Goal: Information Seeking & Learning: Understand process/instructions

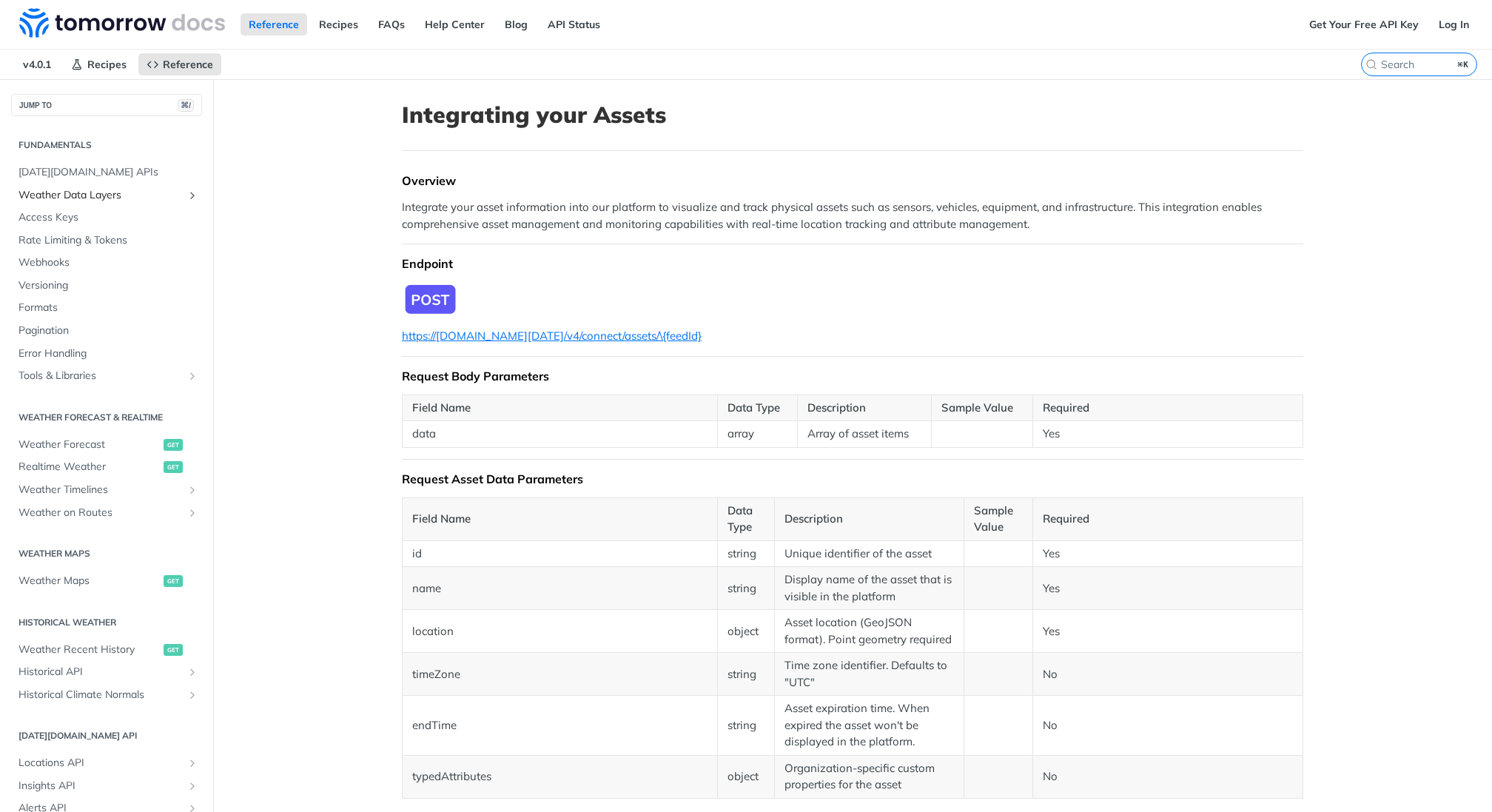
click at [88, 191] on span "Weather Data Layers" at bounding box center [101, 195] width 164 height 15
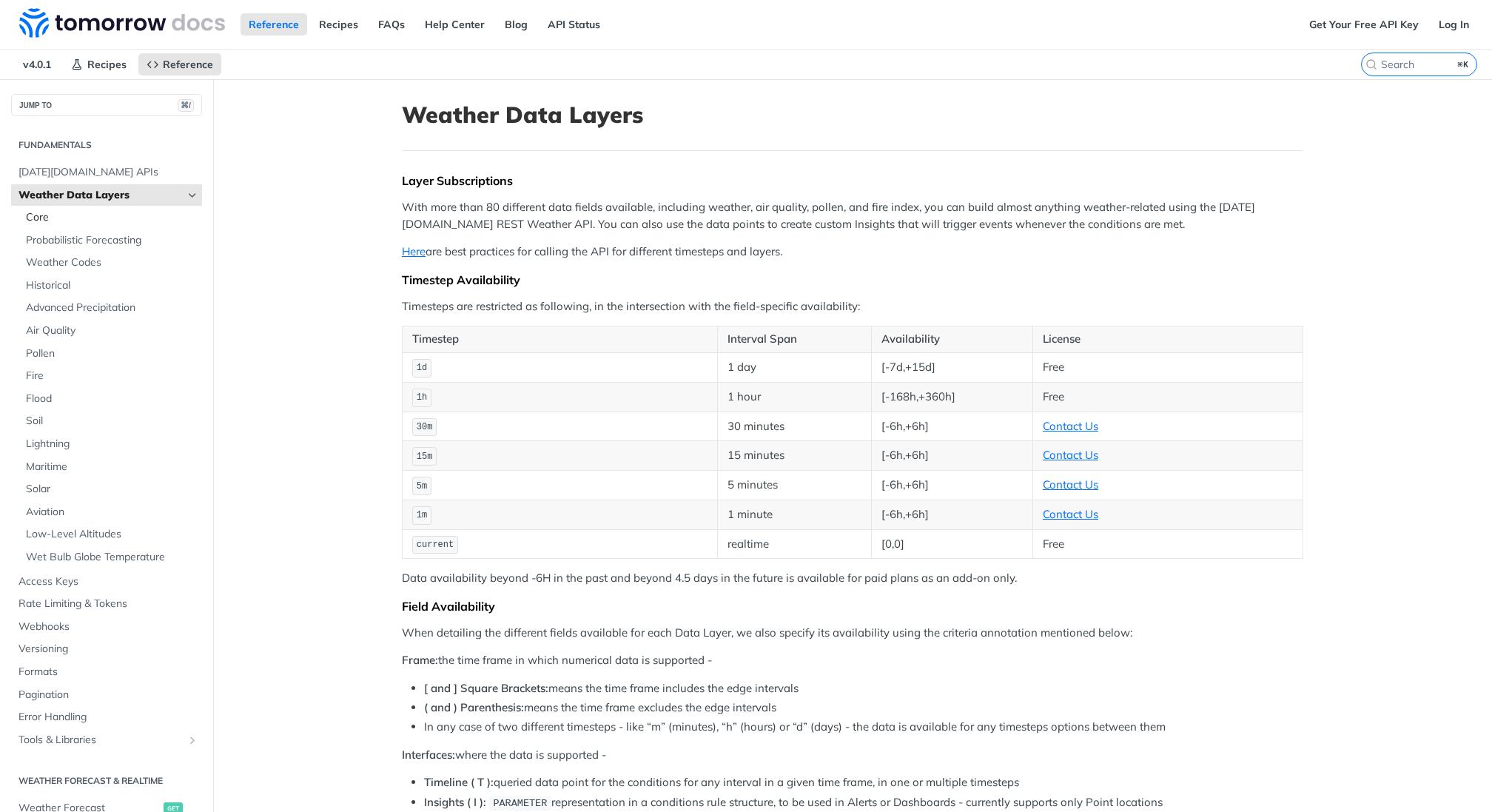
click at [73, 218] on span "Core" at bounding box center [112, 217] width 173 height 15
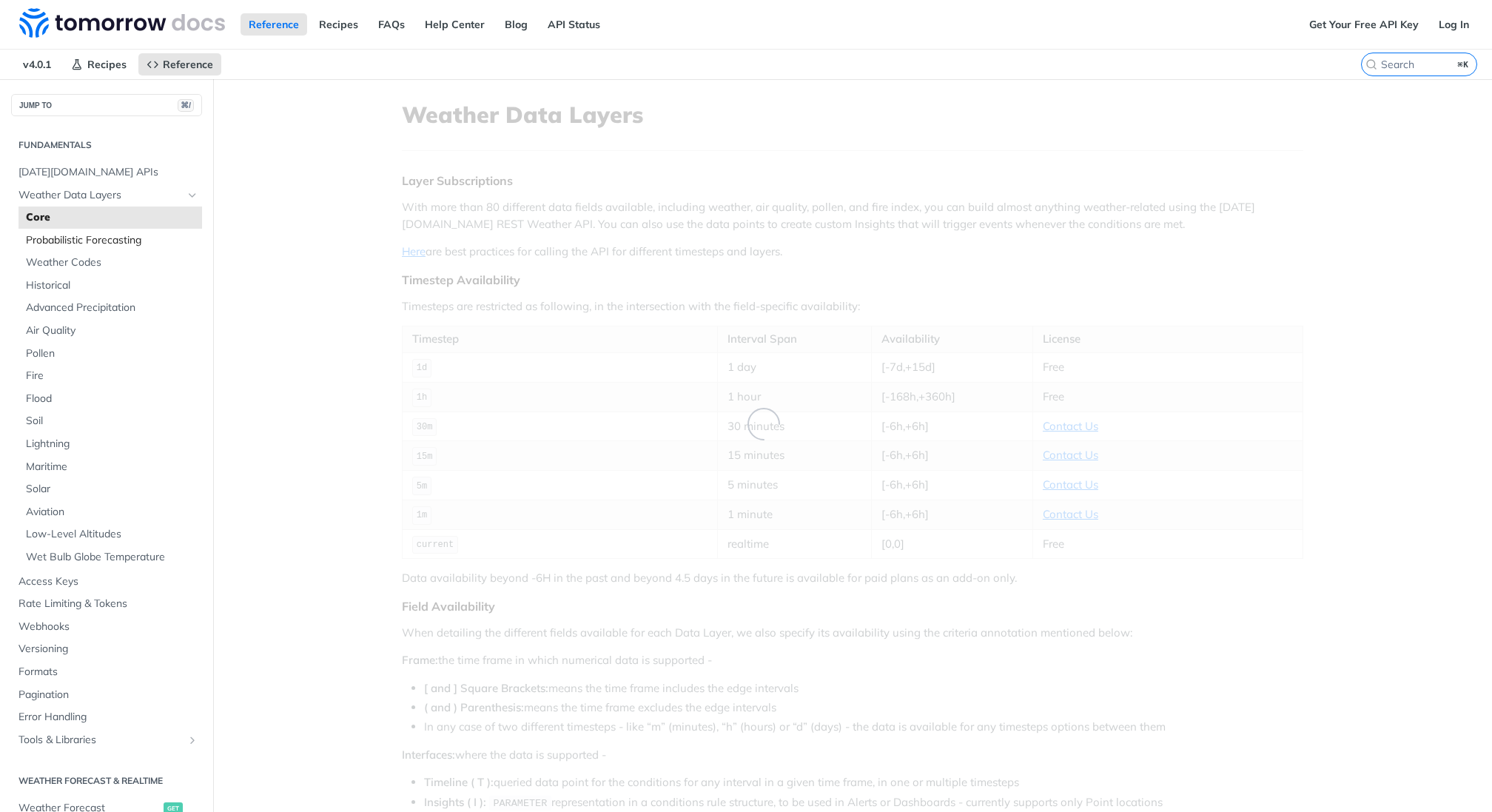
click at [79, 240] on span "Probabilistic Forecasting" at bounding box center [112, 240] width 173 height 15
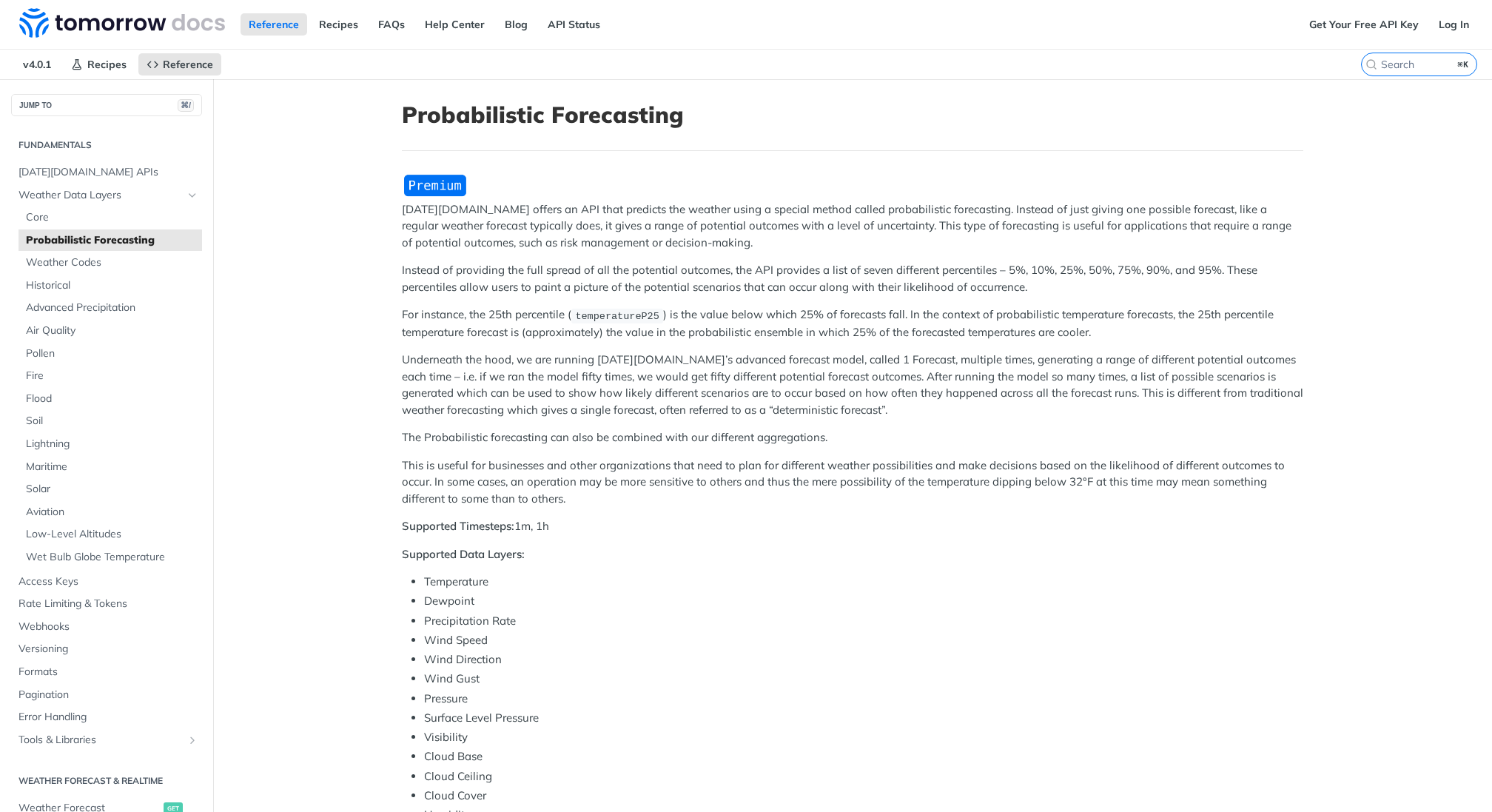
click at [562, 316] on p "For instance, the 25th percentile ( temperatureP25 ) is the value below which 2…" at bounding box center [853, 323] width 902 height 34
drag, startPoint x: 560, startPoint y: 348, endPoint x: 556, endPoint y: 336, distance: 12.6
click at [556, 336] on div "[DATE][DOMAIN_NAME] offers an API that predicts the weather using a special met…" at bounding box center [853, 640] width 902 height 935
click at [556, 336] on p "For instance, the 25th percentile ( temperatureP25 ) is the value below which 2…" at bounding box center [853, 323] width 902 height 34
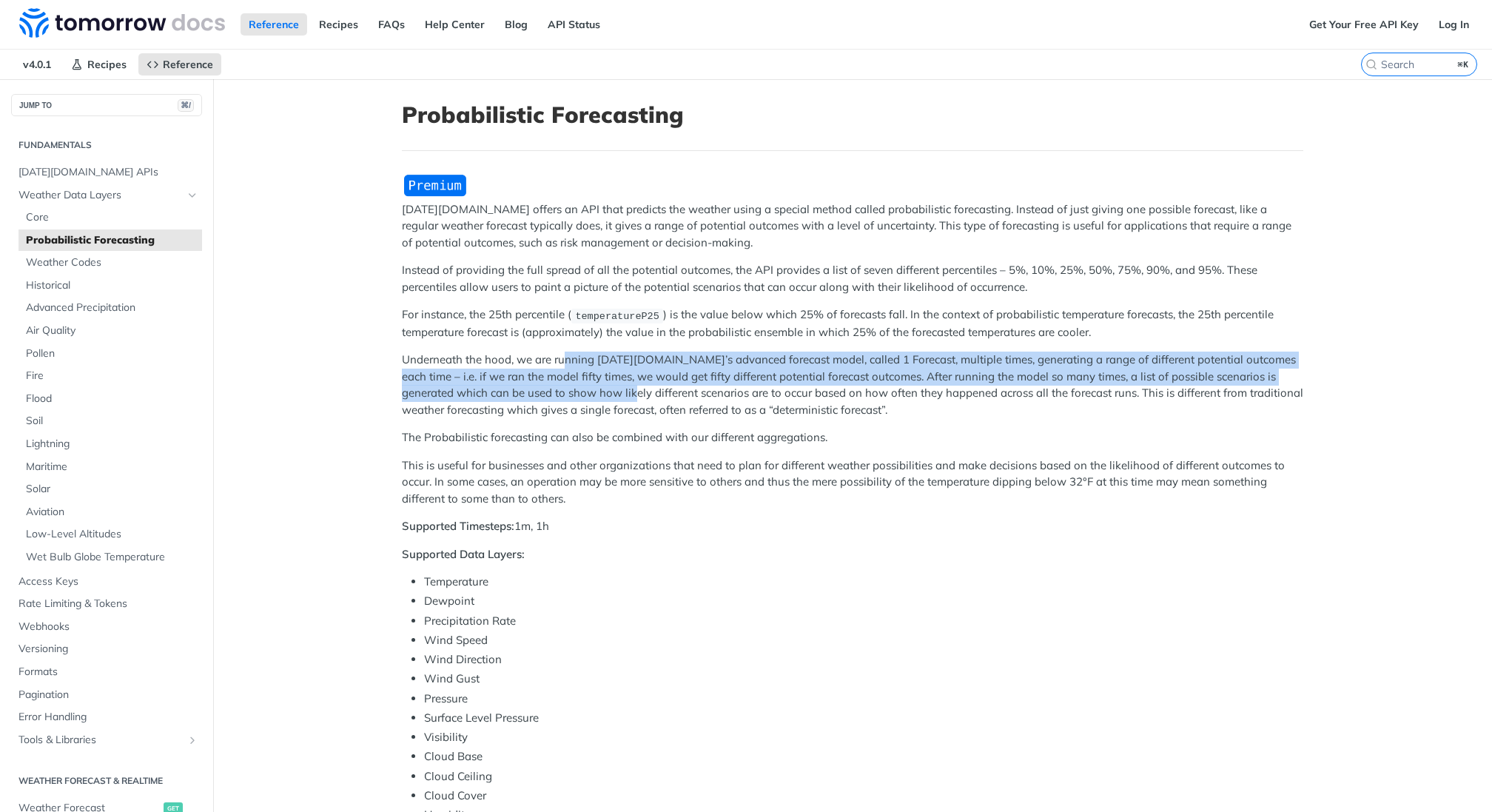
drag, startPoint x: 565, startPoint y: 355, endPoint x: 582, endPoint y: 394, distance: 42.5
click at [582, 394] on p "Underneath the hood, we are running [DATE][DOMAIN_NAME]’s advanced forecast mod…" at bounding box center [853, 384] width 902 height 67
click at [582, 394] on p "Underneath the hood, we are running [DATE][DOMAIN_NAME]’s advanced forecast mod…" at bounding box center [853, 384] width 902 height 67
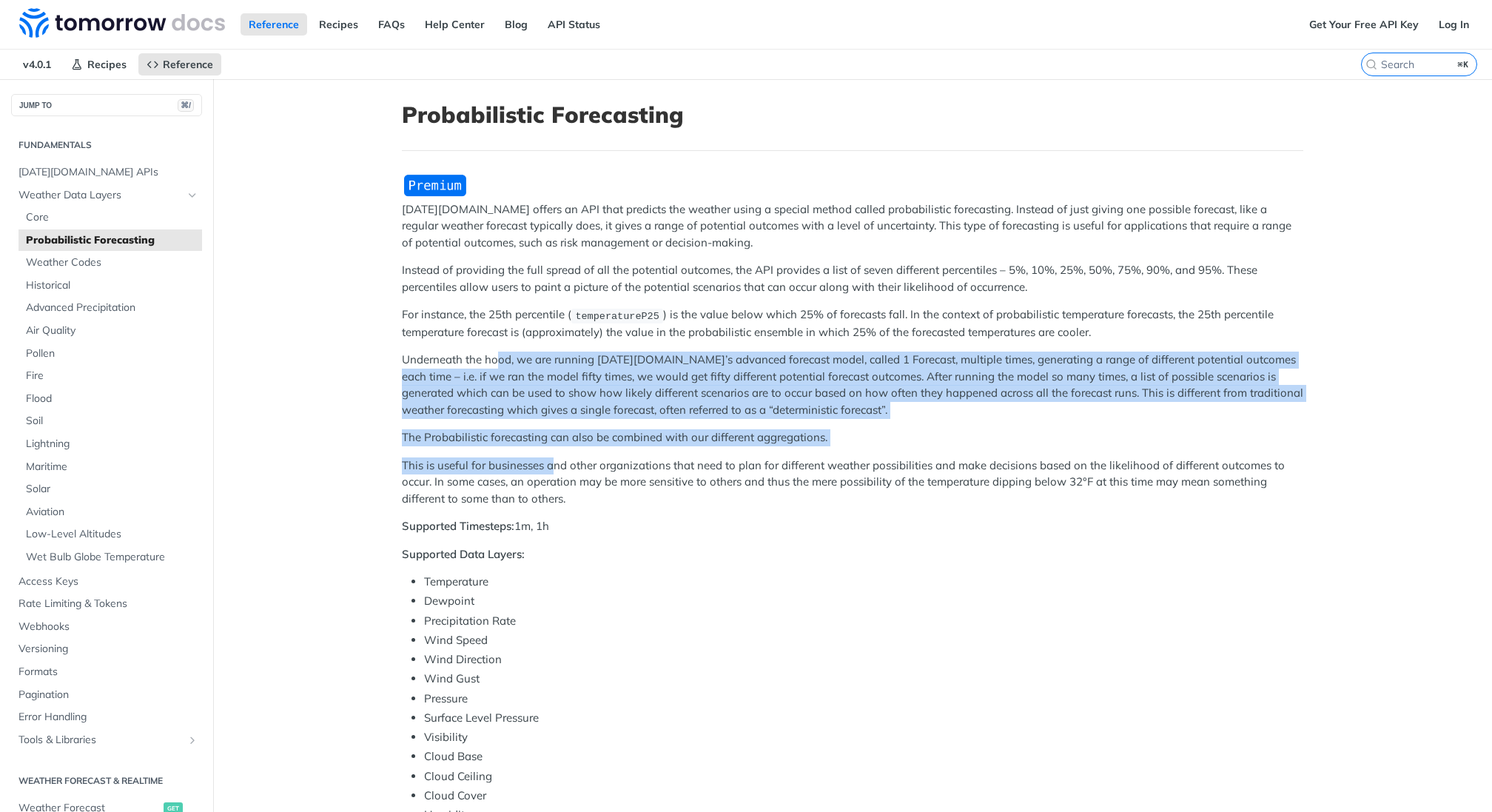
drag, startPoint x: 495, startPoint y: 358, endPoint x: 551, endPoint y: 462, distance: 118.1
click at [551, 461] on div "[DATE][DOMAIN_NAME] offers an API that predicts the weather using a special met…" at bounding box center [853, 640] width 902 height 935
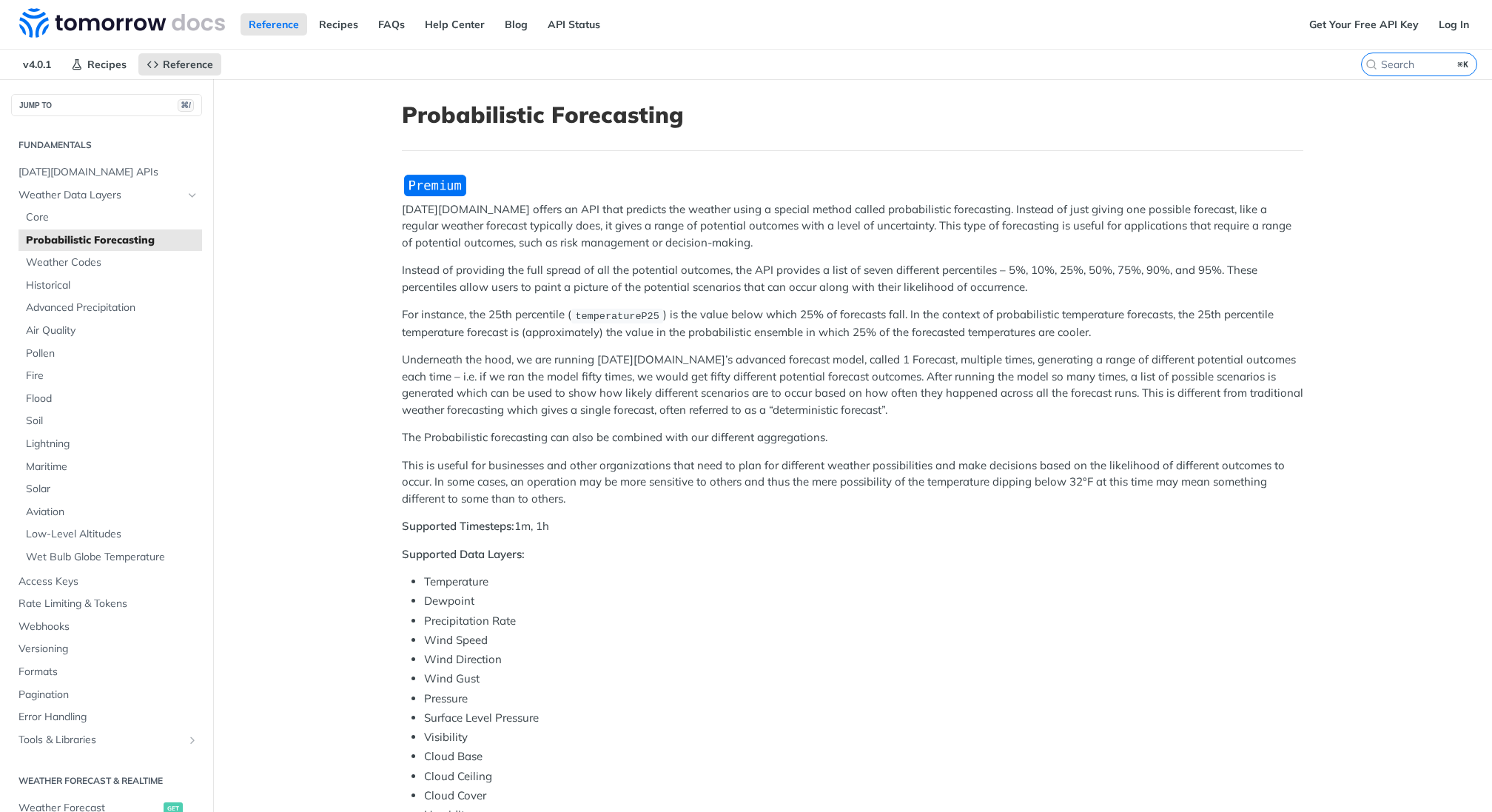
click at [552, 464] on p "This is useful for businesses and other organizations that need to plan for dif…" at bounding box center [853, 482] width 902 height 50
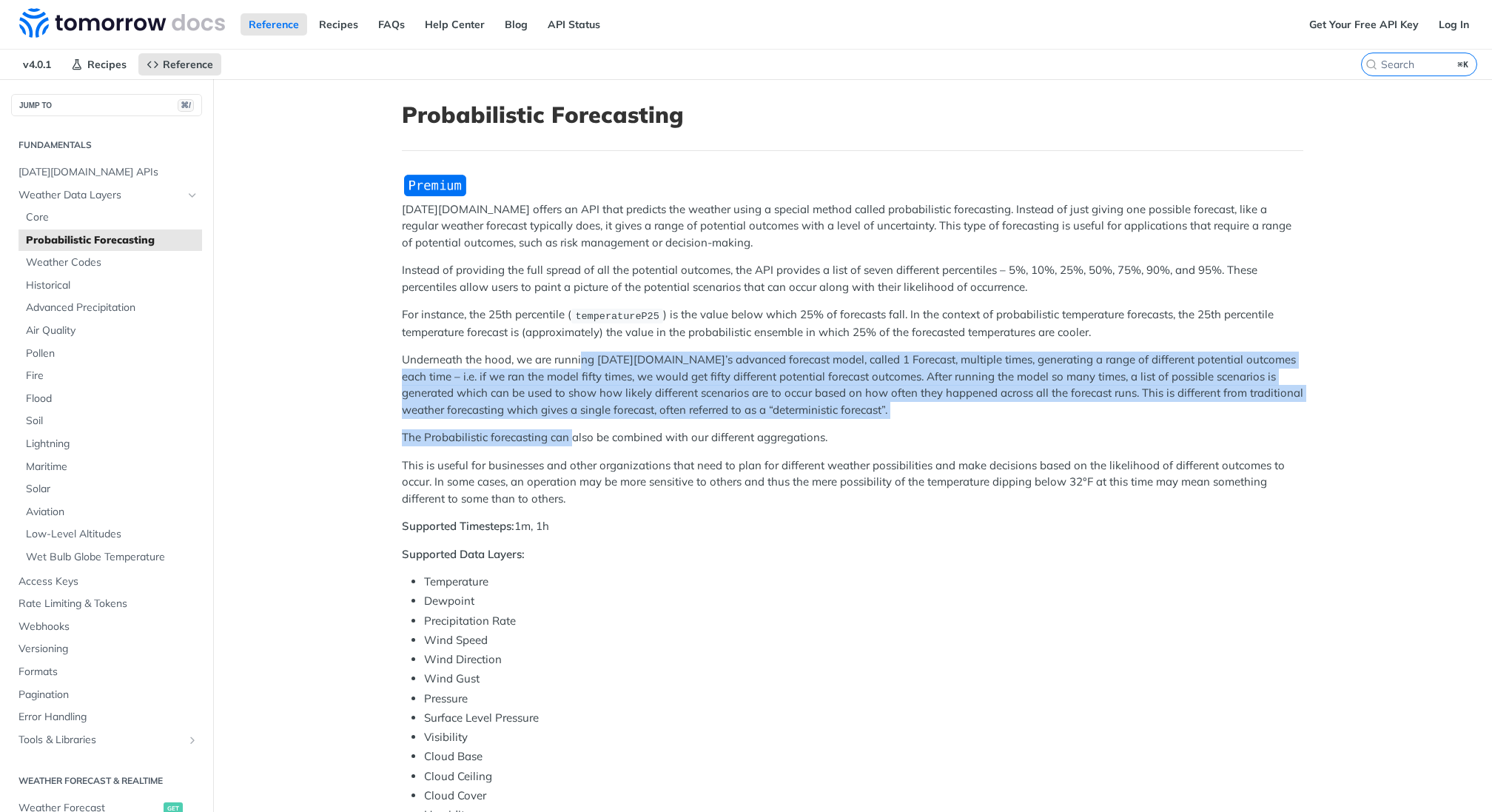
drag, startPoint x: 581, startPoint y: 361, endPoint x: 571, endPoint y: 430, distance: 69.7
click at [571, 429] on div "[DATE][DOMAIN_NAME] offers an API that predicts the weather using a special met…" at bounding box center [853, 640] width 902 height 935
click at [537, 397] on p "Underneath the hood, we are running [DATE][DOMAIN_NAME]’s advanced forecast mod…" at bounding box center [853, 384] width 902 height 67
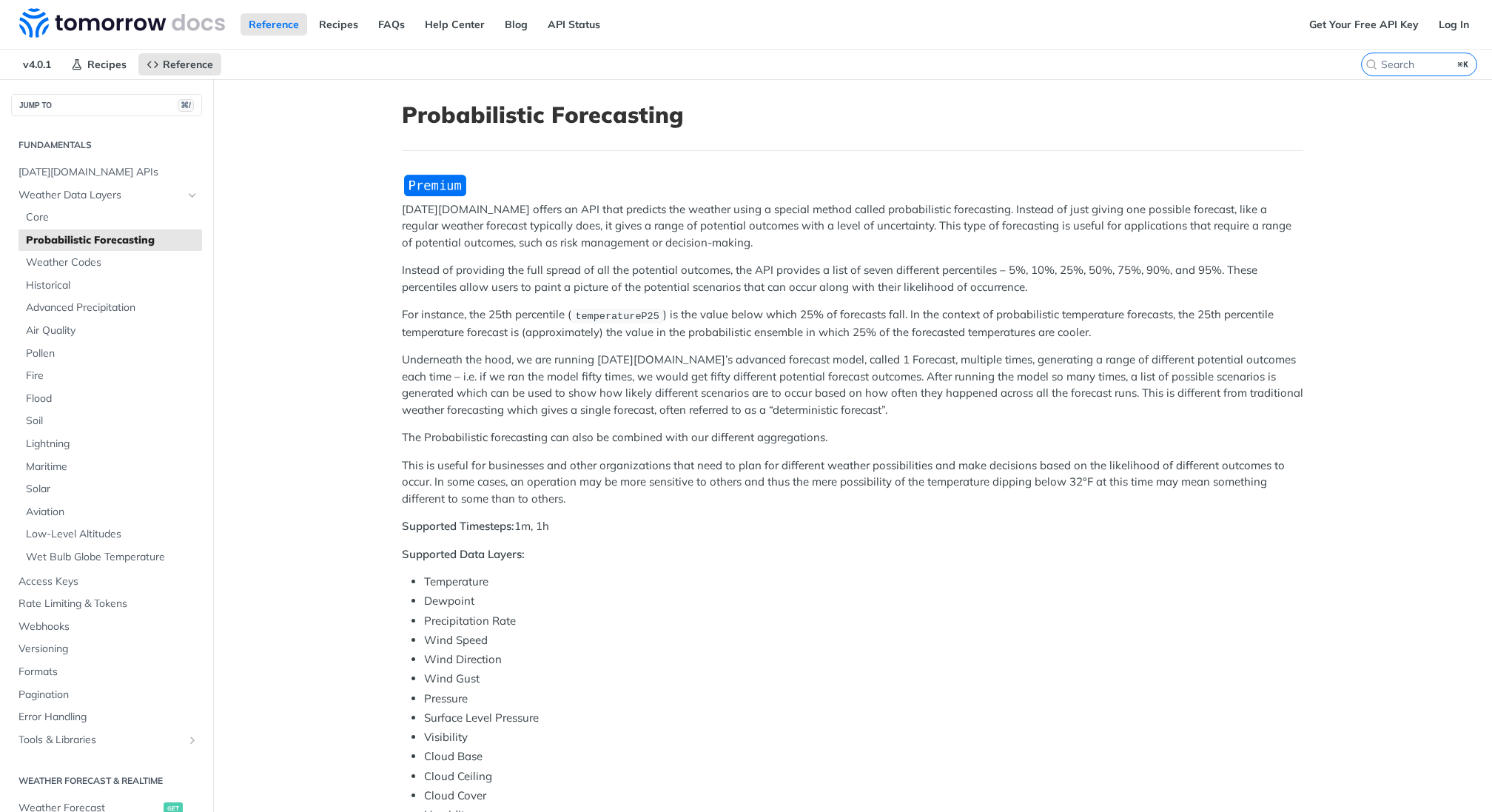
click at [547, 291] on p "Instead of providing the full spread of all the potential outcomes, the API pro…" at bounding box center [853, 279] width 902 height 33
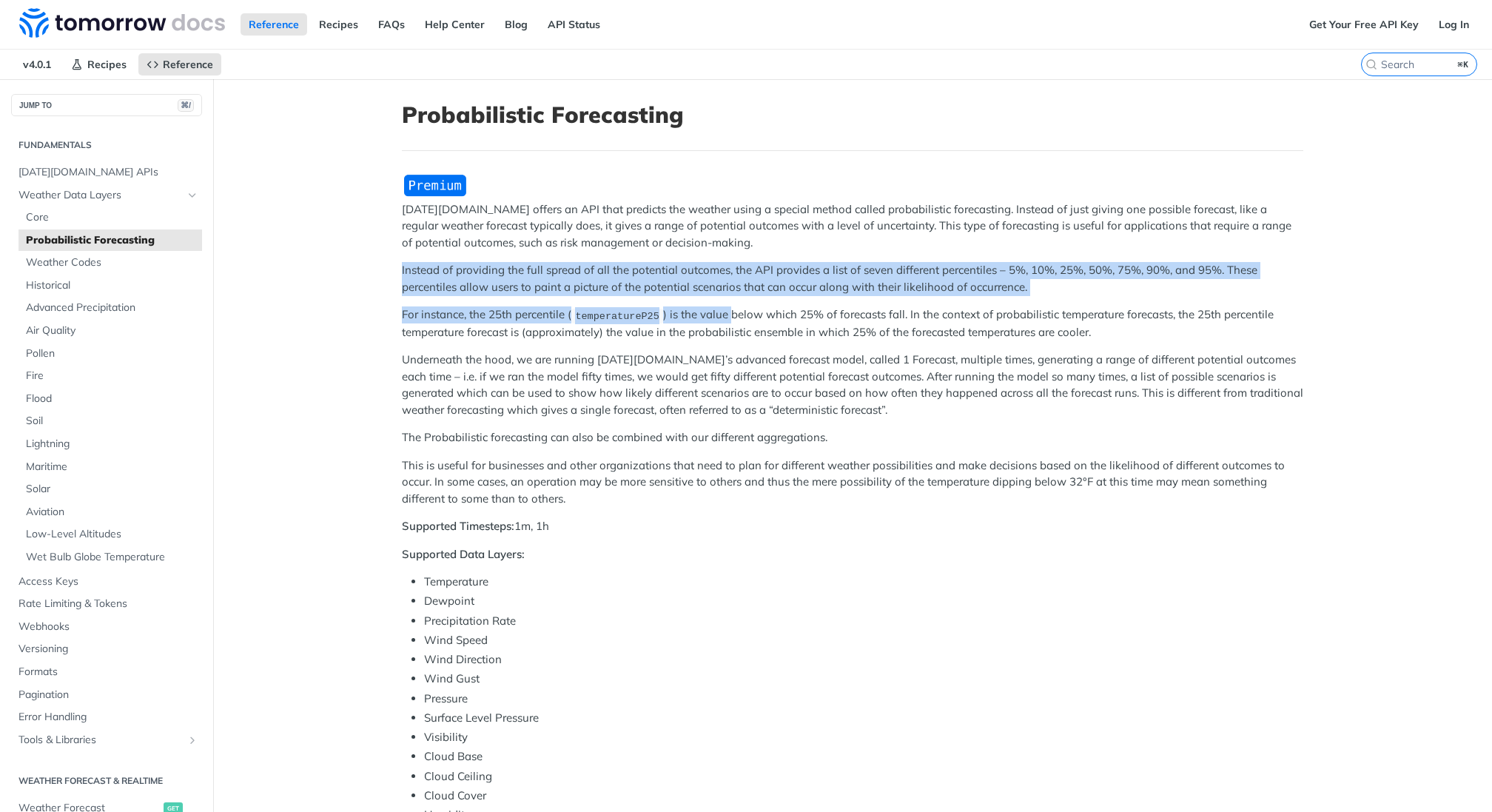
drag, startPoint x: 730, startPoint y: 257, endPoint x: 731, endPoint y: 318, distance: 61.0
click at [731, 318] on div "[DATE][DOMAIN_NAME] offers an API that predicts the weather using a special met…" at bounding box center [853, 640] width 902 height 935
click at [731, 319] on p "For instance, the 25th percentile ( temperatureP25 ) is the value below which 2…" at bounding box center [853, 323] width 902 height 34
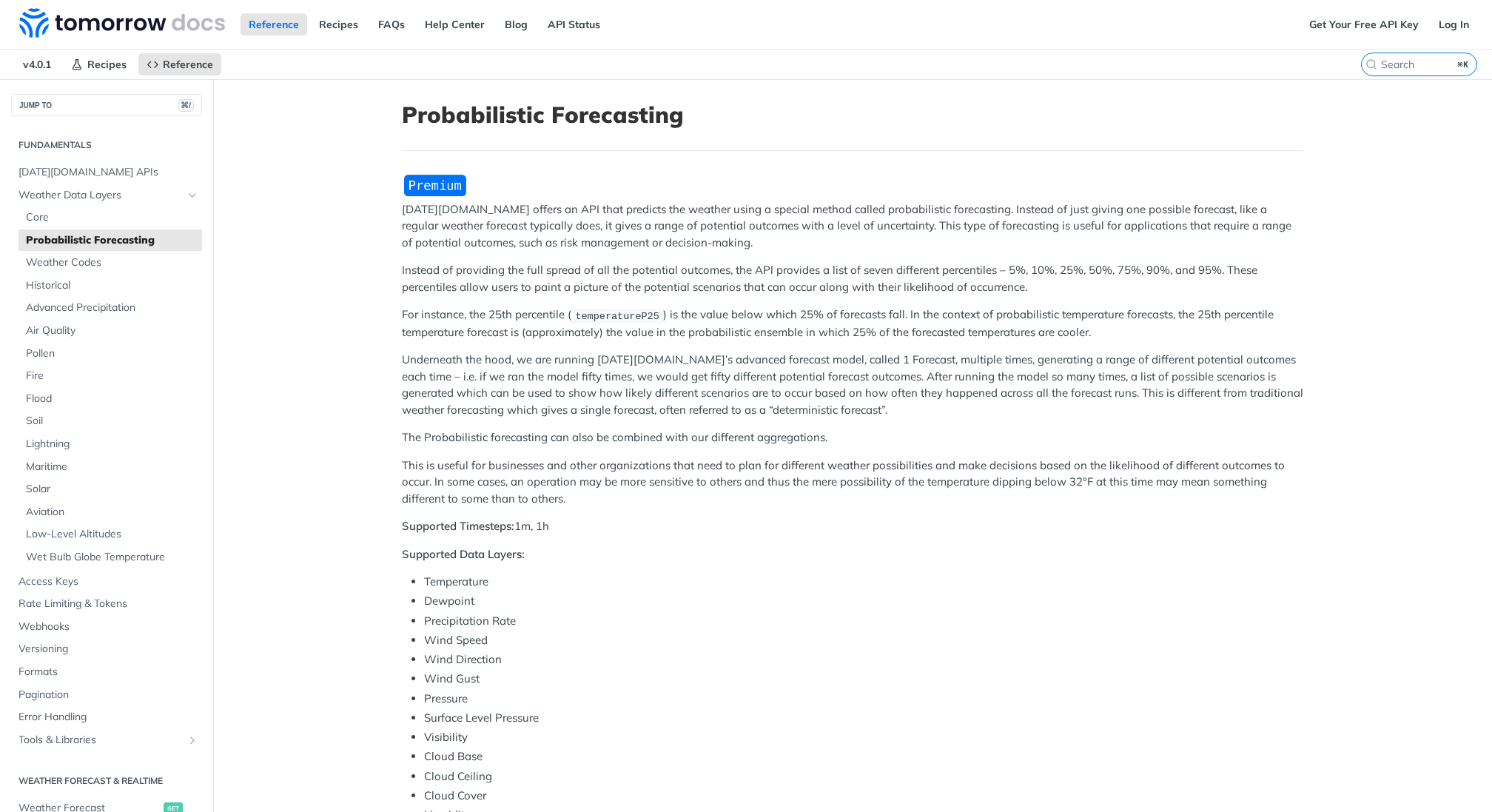
click at [541, 257] on div "[DATE][DOMAIN_NAME] offers an API that predicts the weather using a special met…" at bounding box center [853, 640] width 902 height 935
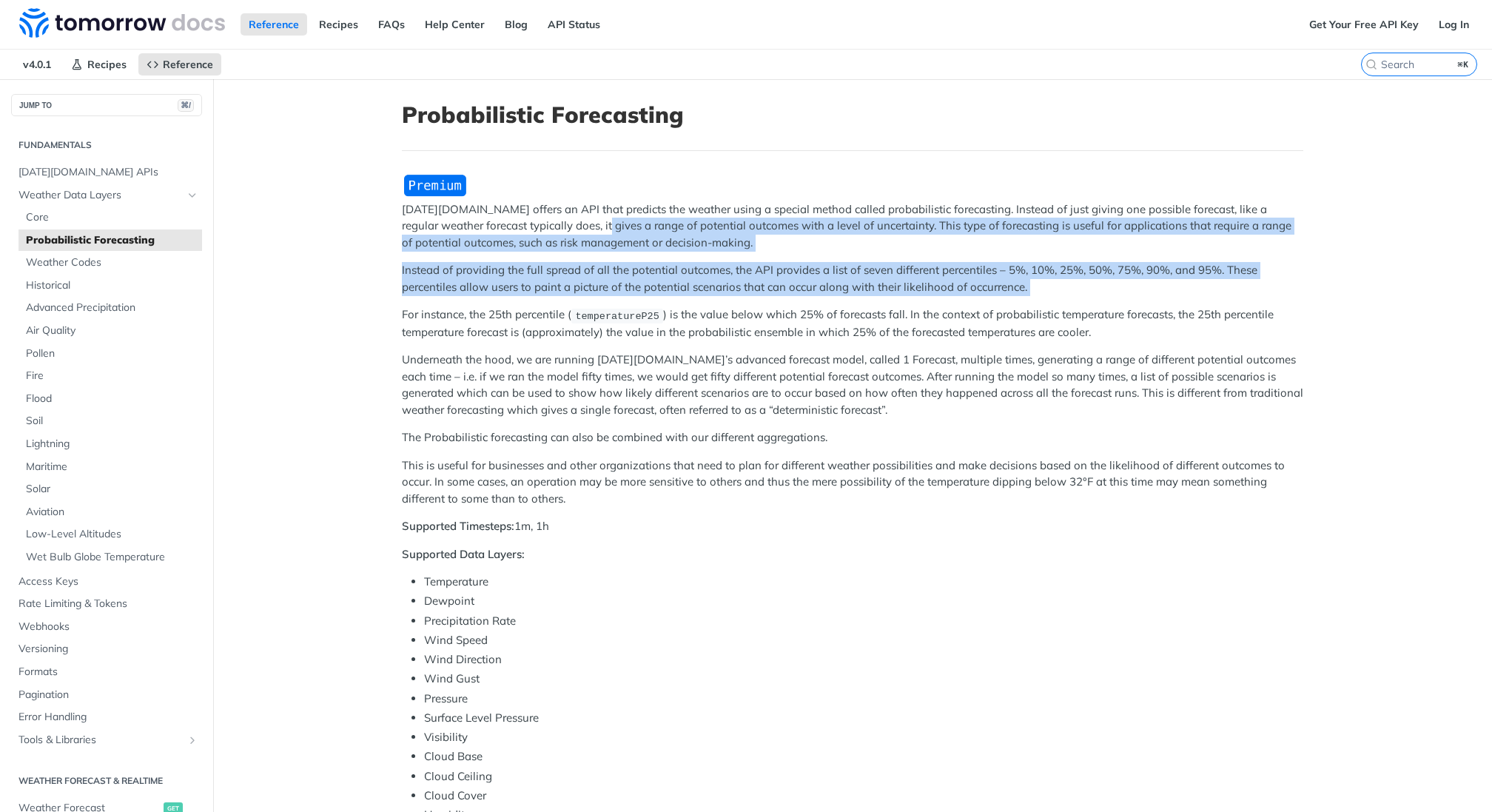
drag, startPoint x: 567, startPoint y: 227, endPoint x: 612, endPoint y: 298, distance: 84.1
click at [612, 299] on div "[DATE][DOMAIN_NAME] offers an API that predicts the weather using a special met…" at bounding box center [853, 640] width 902 height 935
click at [612, 298] on div "[DATE][DOMAIN_NAME] offers an API that predicts the weather using a special met…" at bounding box center [853, 640] width 902 height 935
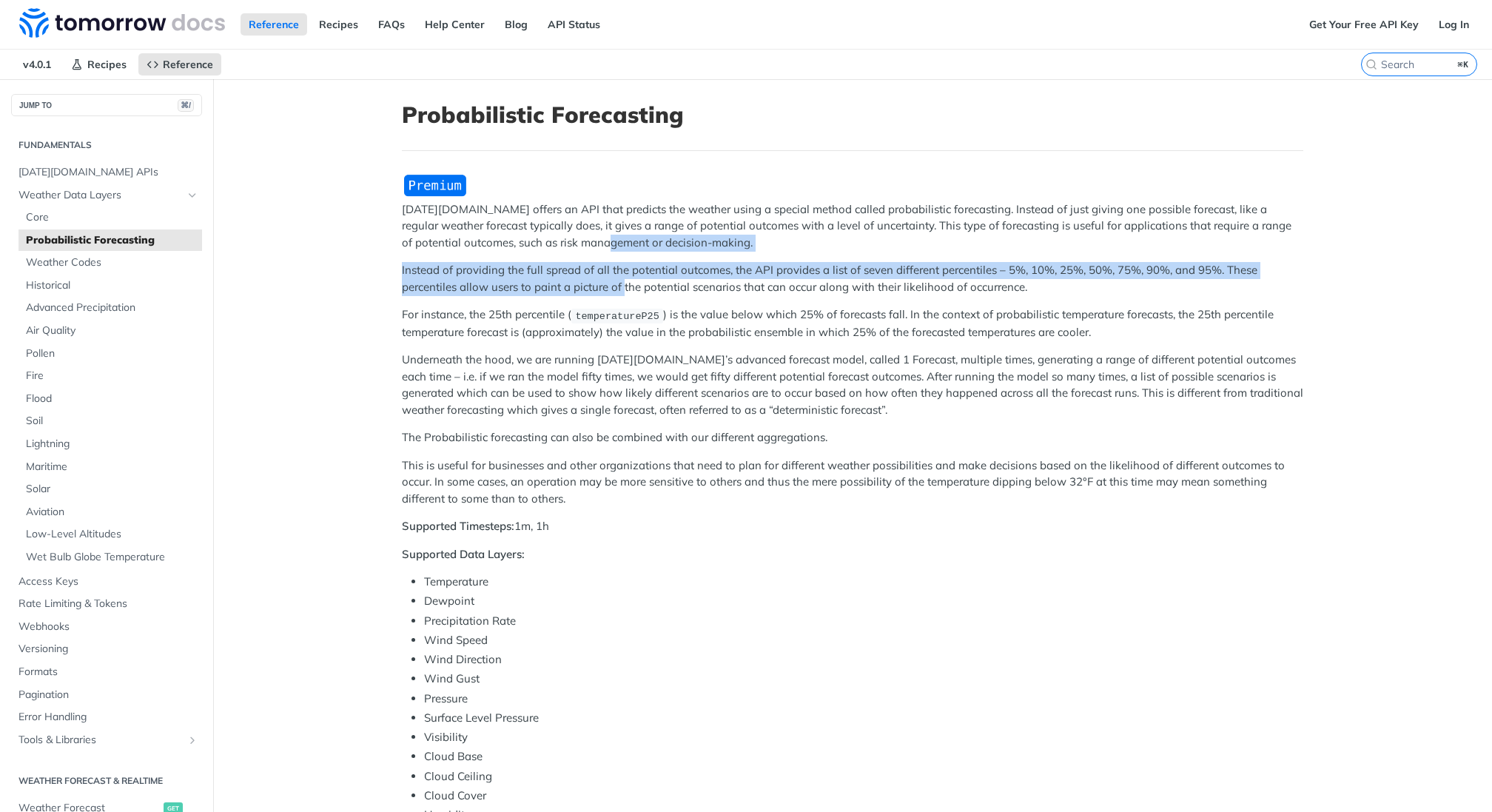
drag, startPoint x: 596, startPoint y: 234, endPoint x: 622, endPoint y: 285, distance: 57.2
click at [623, 285] on div "[DATE][DOMAIN_NAME] offers an API that predicts the weather using a special met…" at bounding box center [853, 640] width 902 height 935
click at [622, 285] on p "Instead of providing the full spread of all the potential outcomes, the API pro…" at bounding box center [853, 279] width 902 height 33
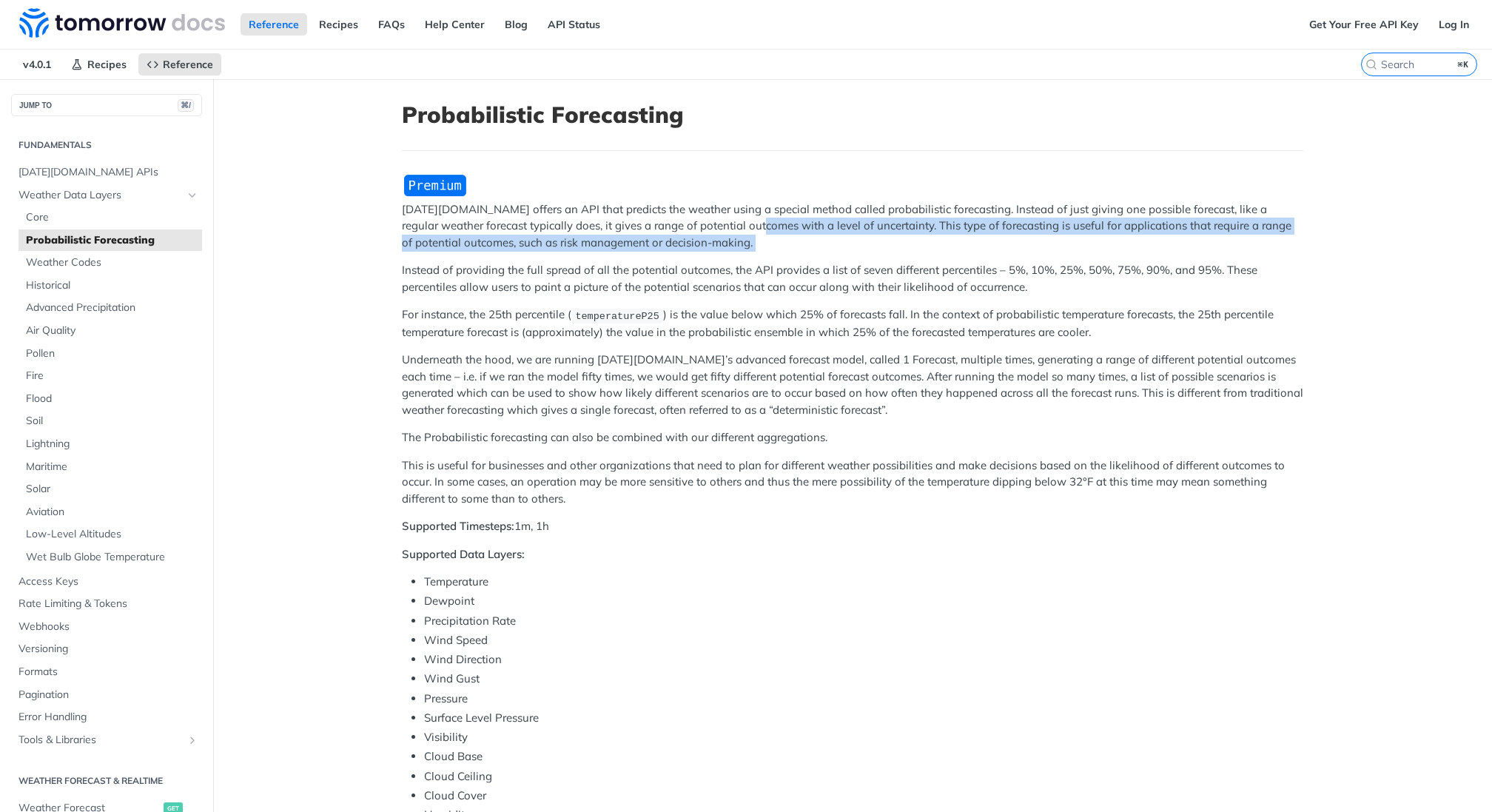
drag, startPoint x: 728, startPoint y: 218, endPoint x: 727, endPoint y: 259, distance: 41.0
click at [727, 259] on div "[DATE][DOMAIN_NAME] offers an API that predicts the weather using a special met…" at bounding box center [853, 640] width 902 height 935
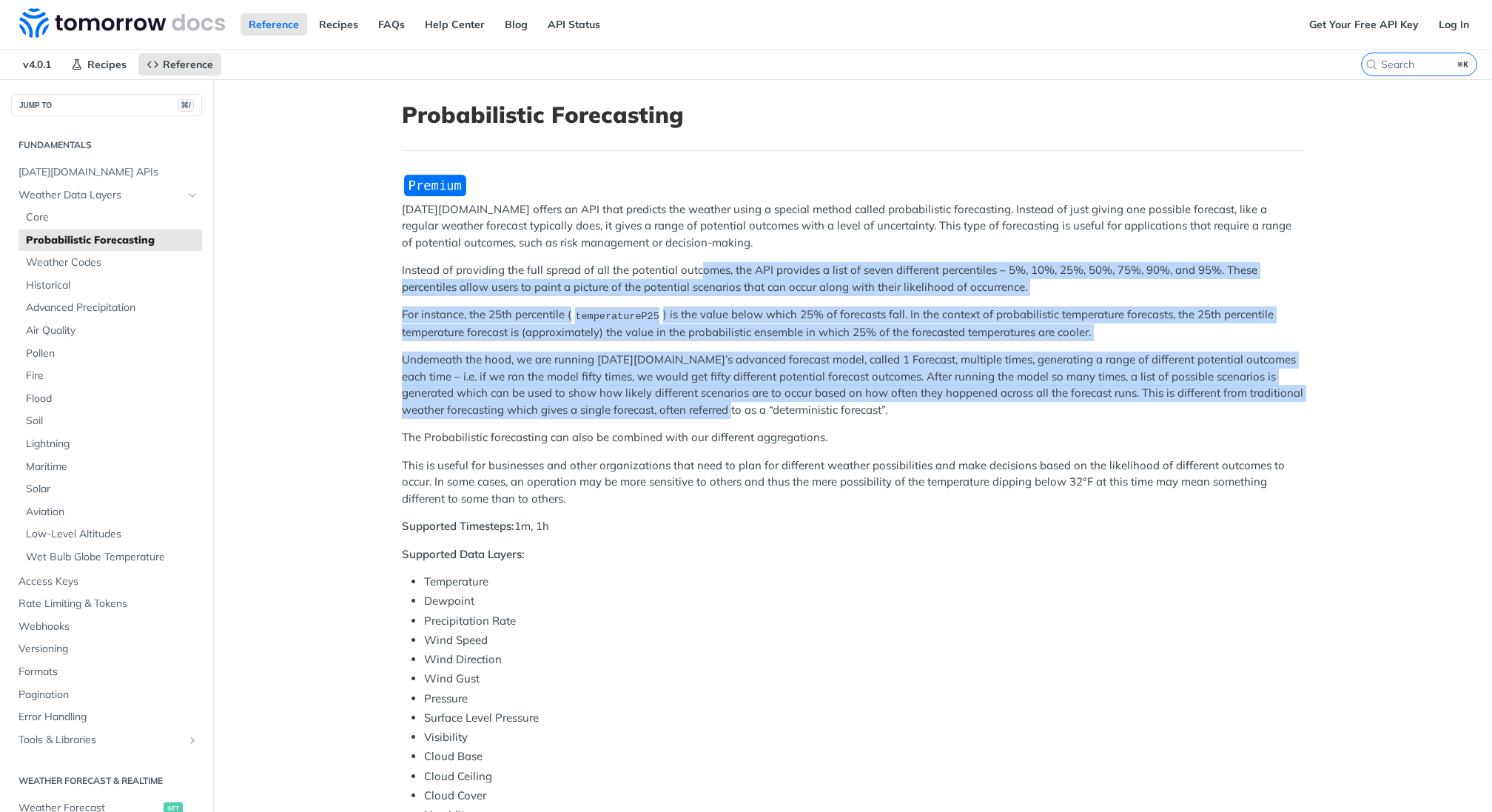
drag, startPoint x: 697, startPoint y: 273, endPoint x: 725, endPoint y: 411, distance: 140.8
click at [725, 411] on div "[DATE][DOMAIN_NAME] offers an API that predicts the weather using a special met…" at bounding box center [853, 640] width 902 height 935
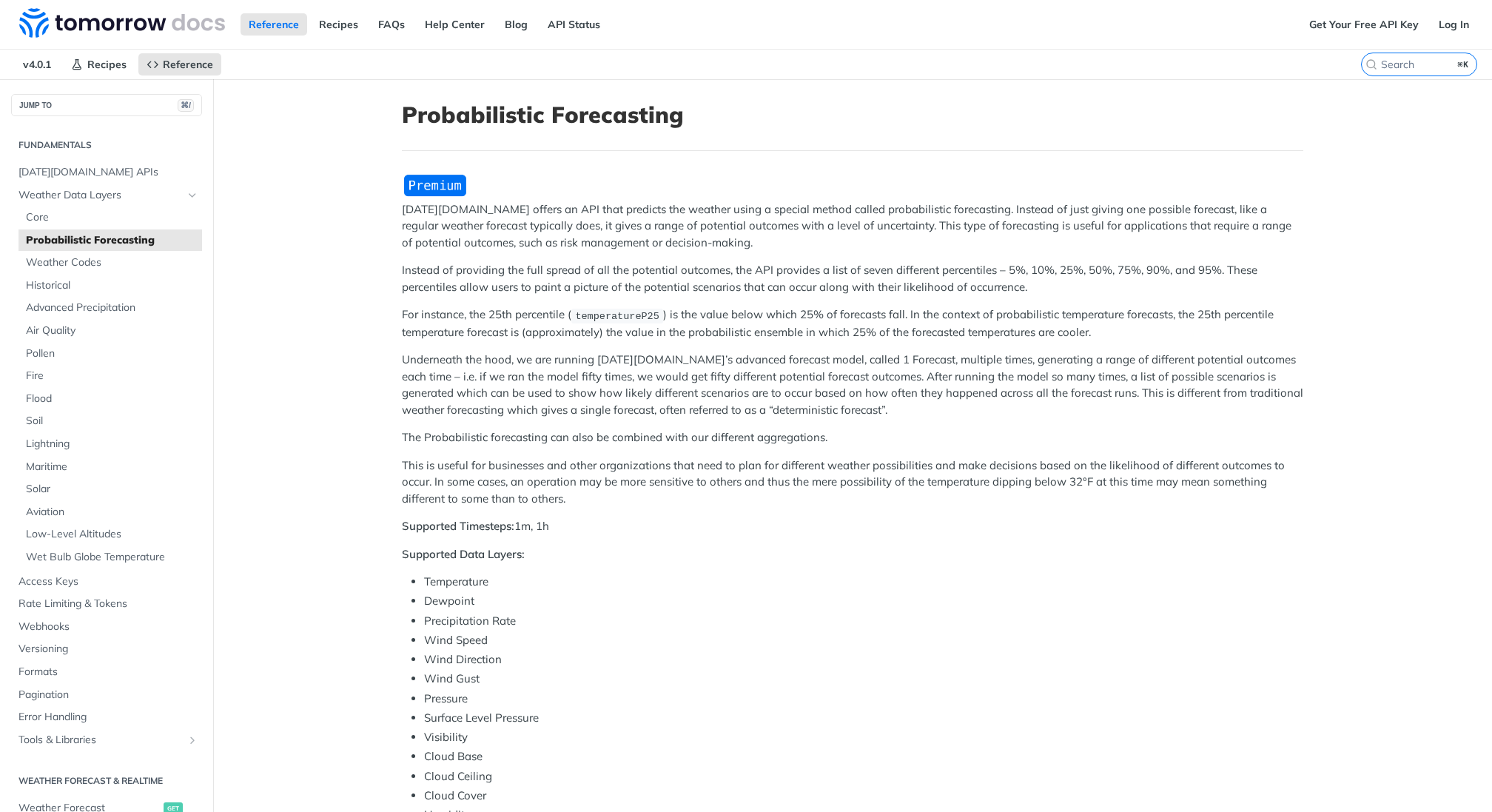
click at [690, 358] on p "Underneath the hood, we are running [DATE][DOMAIN_NAME]’s advanced forecast mod…" at bounding box center [853, 384] width 902 height 67
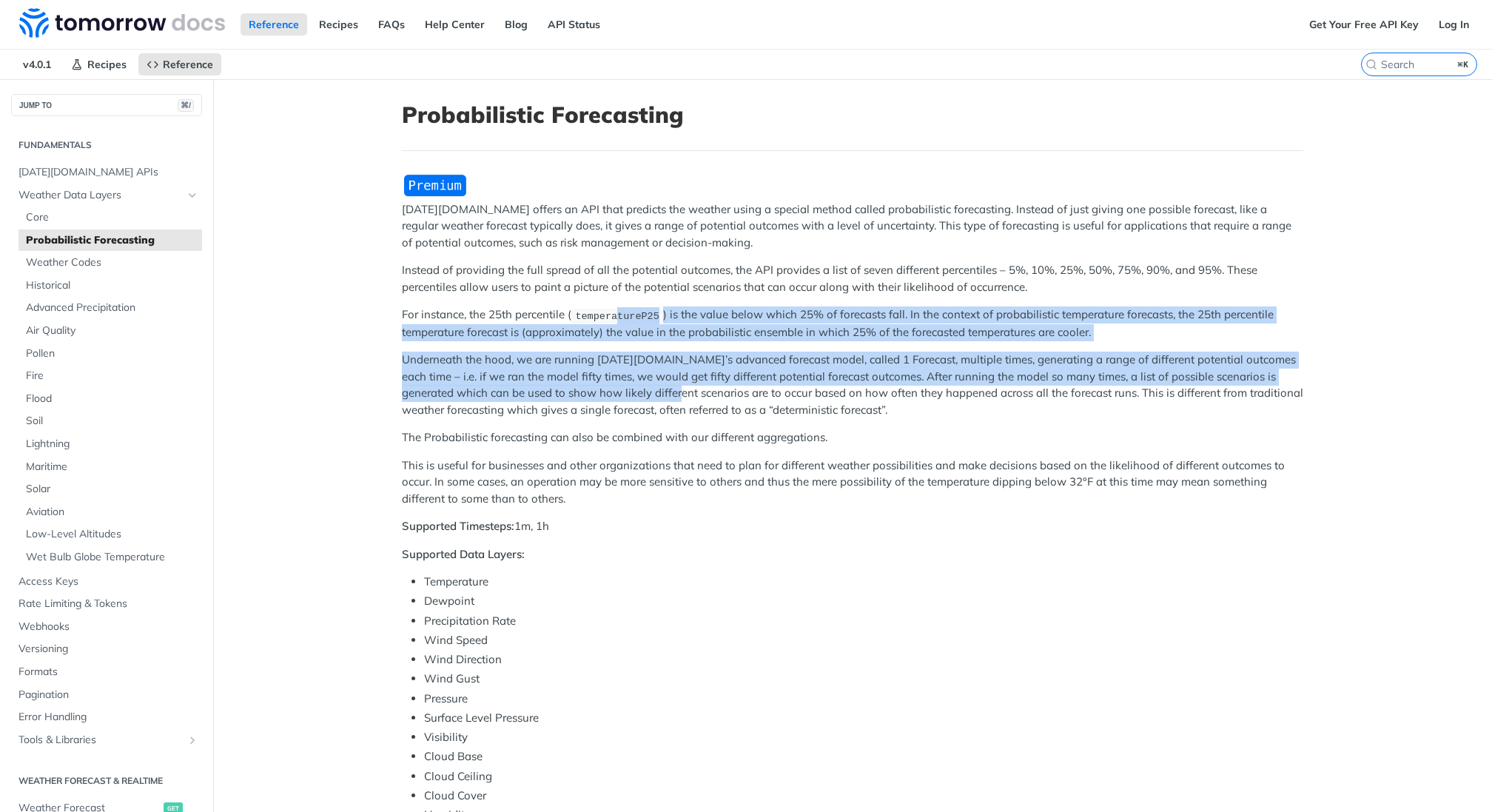
drag, startPoint x: 617, startPoint y: 316, endPoint x: 636, endPoint y: 393, distance: 79.3
click at [636, 393] on div "[DATE][DOMAIN_NAME] offers an API that predicts the weather using a special met…" at bounding box center [853, 640] width 902 height 935
click at [636, 393] on p "Underneath the hood, we are running [DATE][DOMAIN_NAME]’s advanced forecast mod…" at bounding box center [853, 384] width 902 height 67
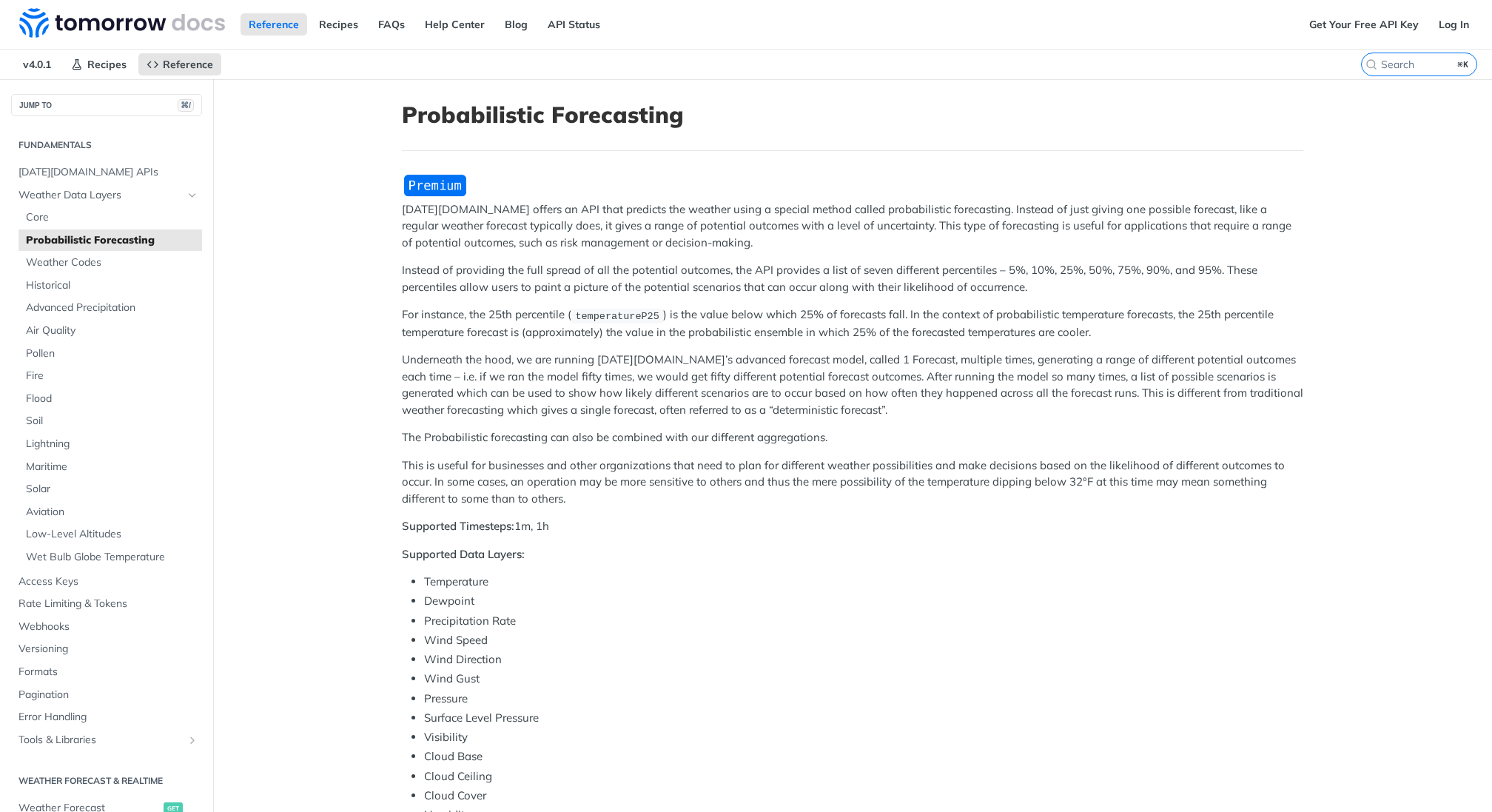
click at [429, 441] on p "The Probabilistic forecasting can also be combined with our different aggregati…" at bounding box center [853, 438] width 902 height 17
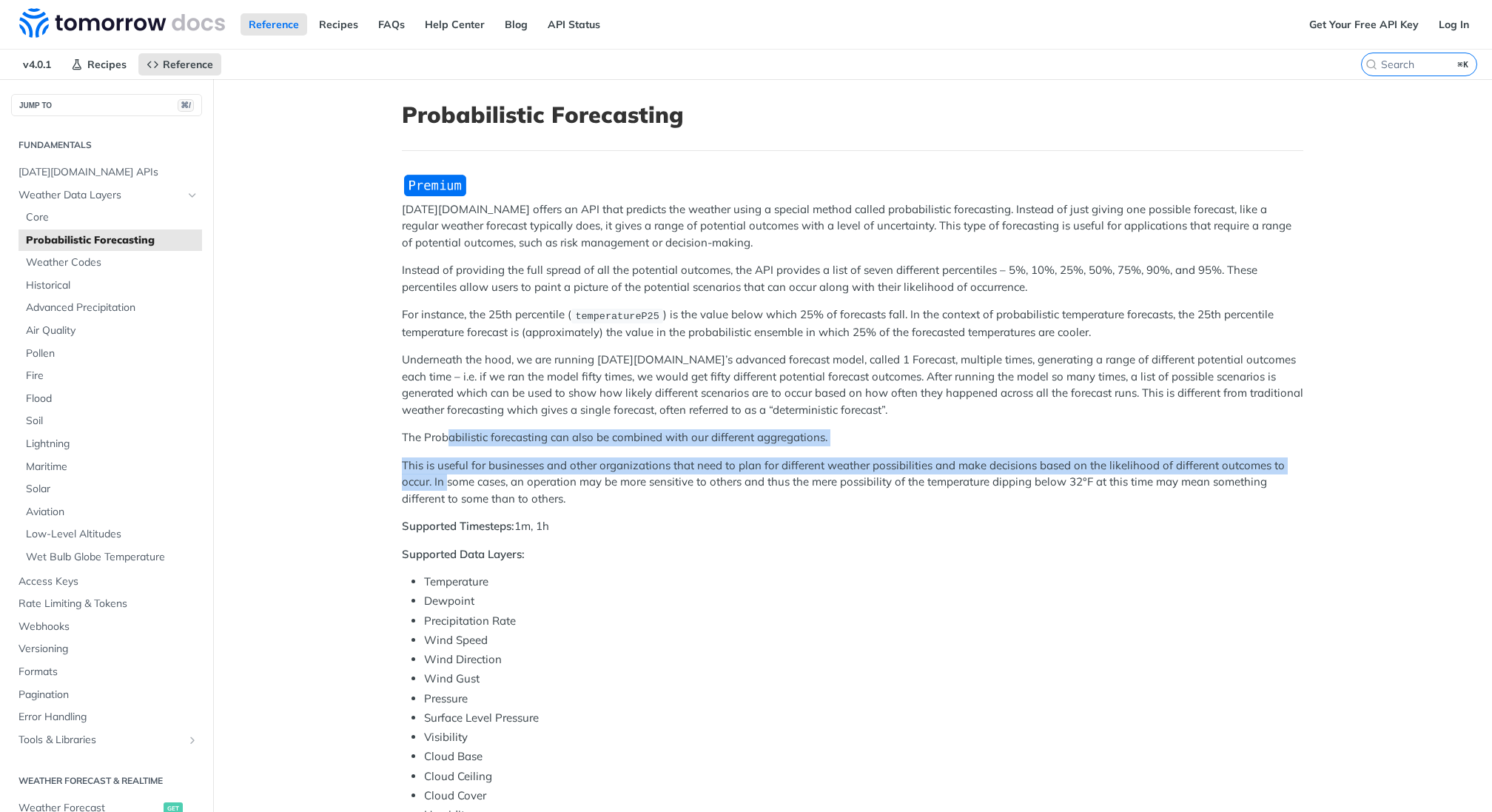
drag, startPoint x: 445, startPoint y: 441, endPoint x: 444, endPoint y: 486, distance: 45.0
click at [444, 486] on div "[DATE][DOMAIN_NAME] offers an API that predicts the weather using a special met…" at bounding box center [853, 640] width 902 height 935
click at [444, 486] on p "This is useful for businesses and other organizations that need to plan for dif…" at bounding box center [853, 482] width 902 height 50
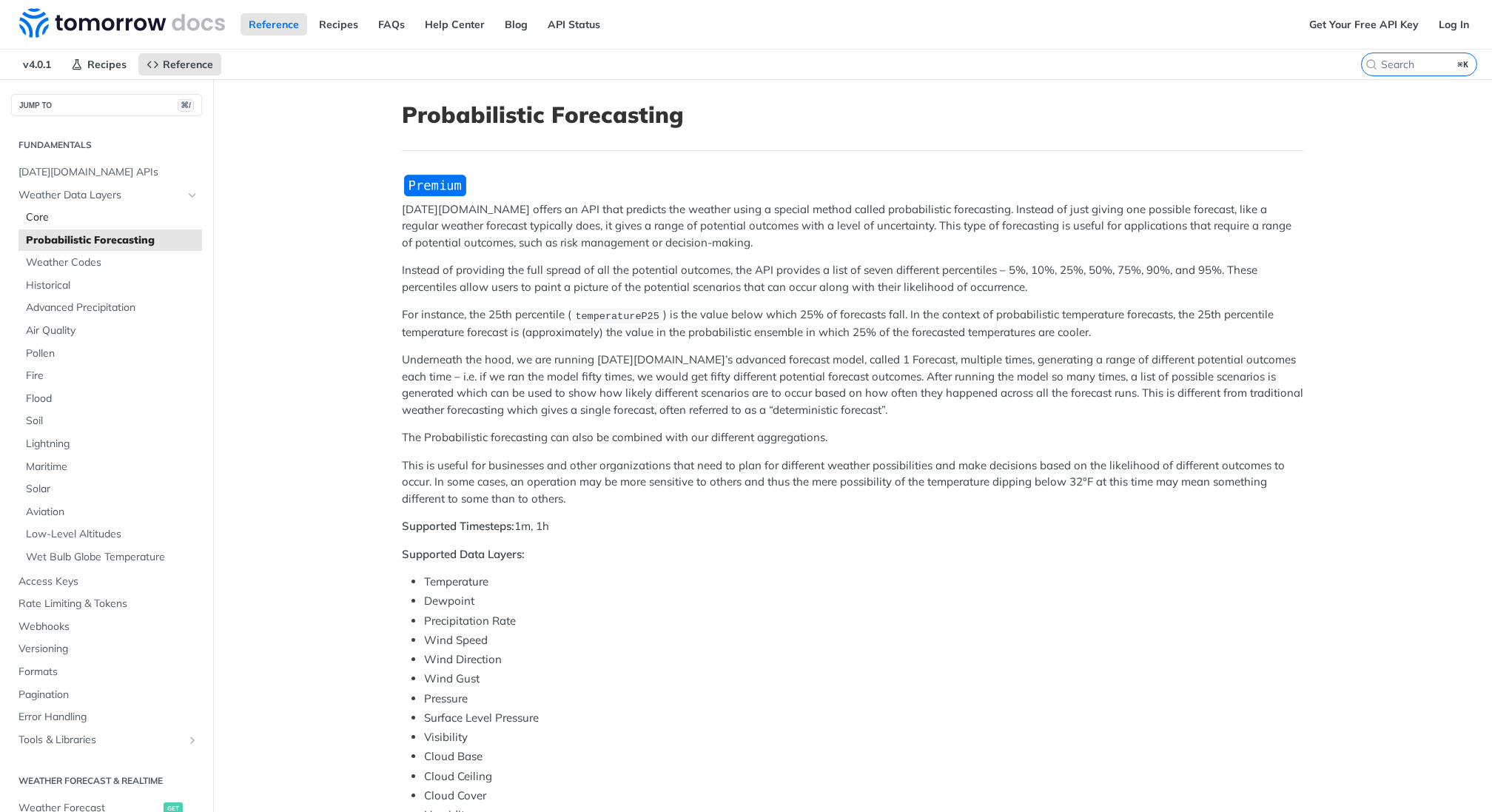
click at [45, 215] on span "Core" at bounding box center [112, 217] width 173 height 15
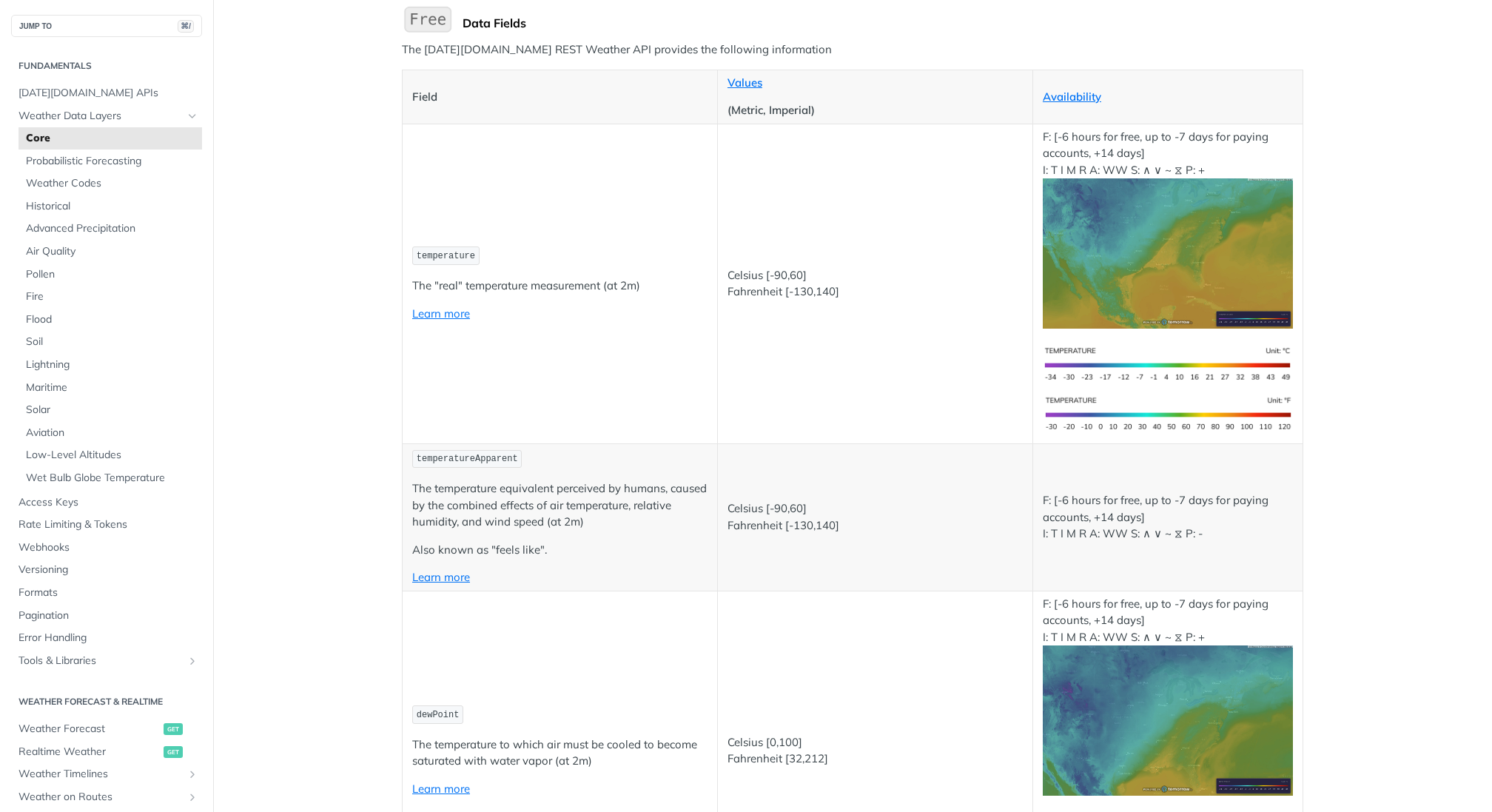
scroll to position [167, 0]
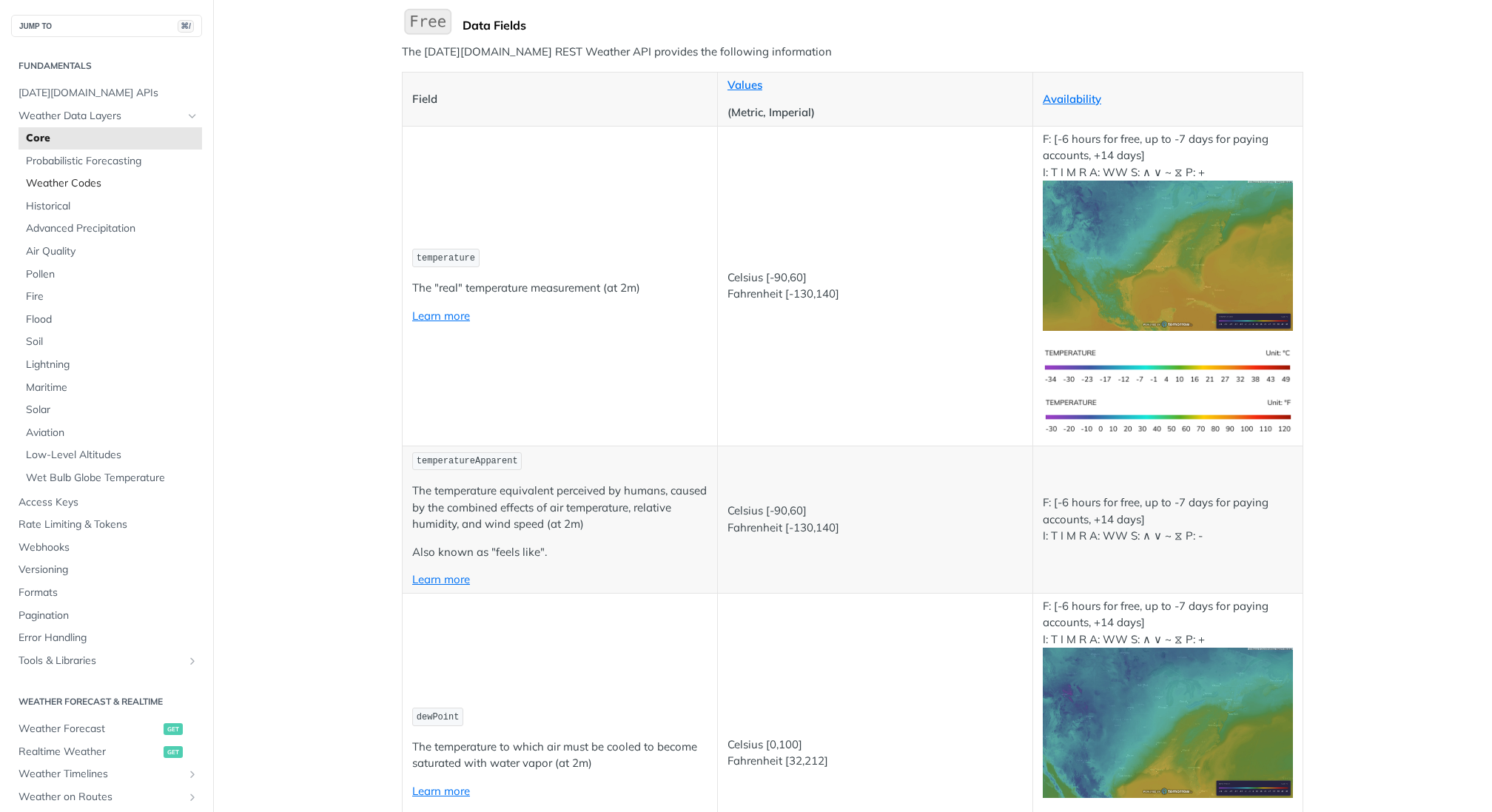
click at [85, 188] on span "Weather Codes" at bounding box center [112, 184] width 173 height 15
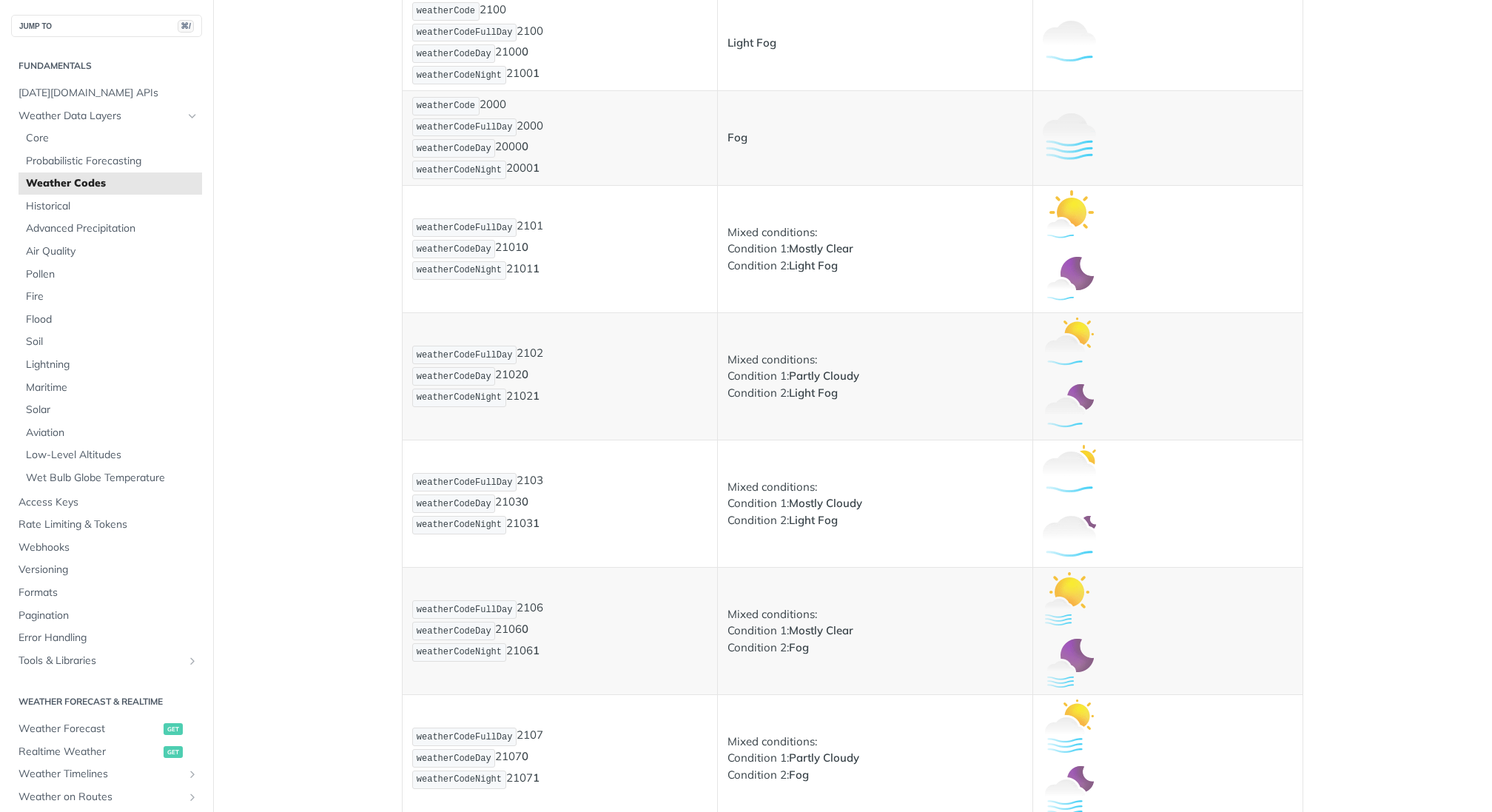
scroll to position [1336, 0]
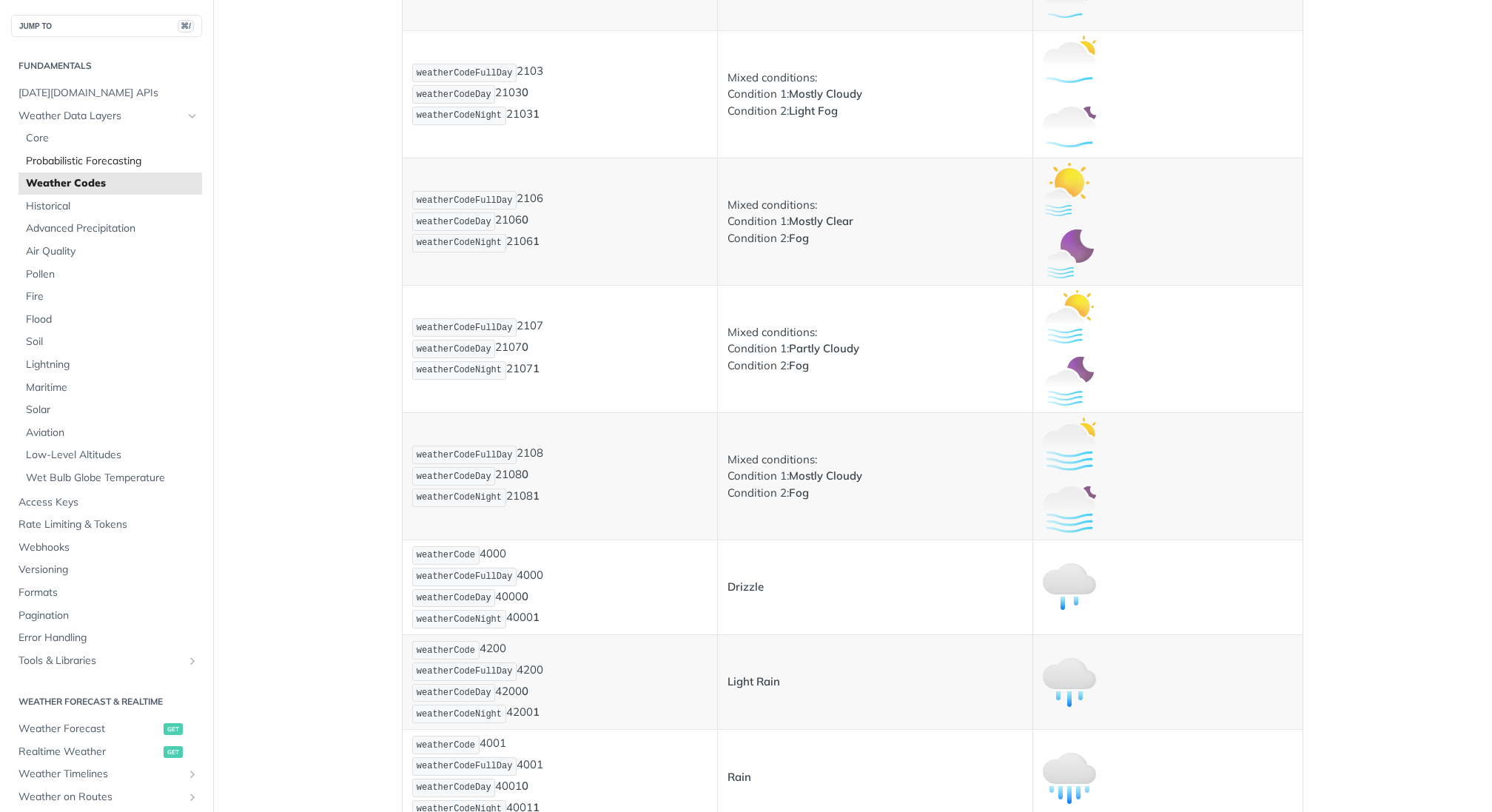
click at [118, 157] on span "Probabilistic Forecasting" at bounding box center [112, 162] width 173 height 15
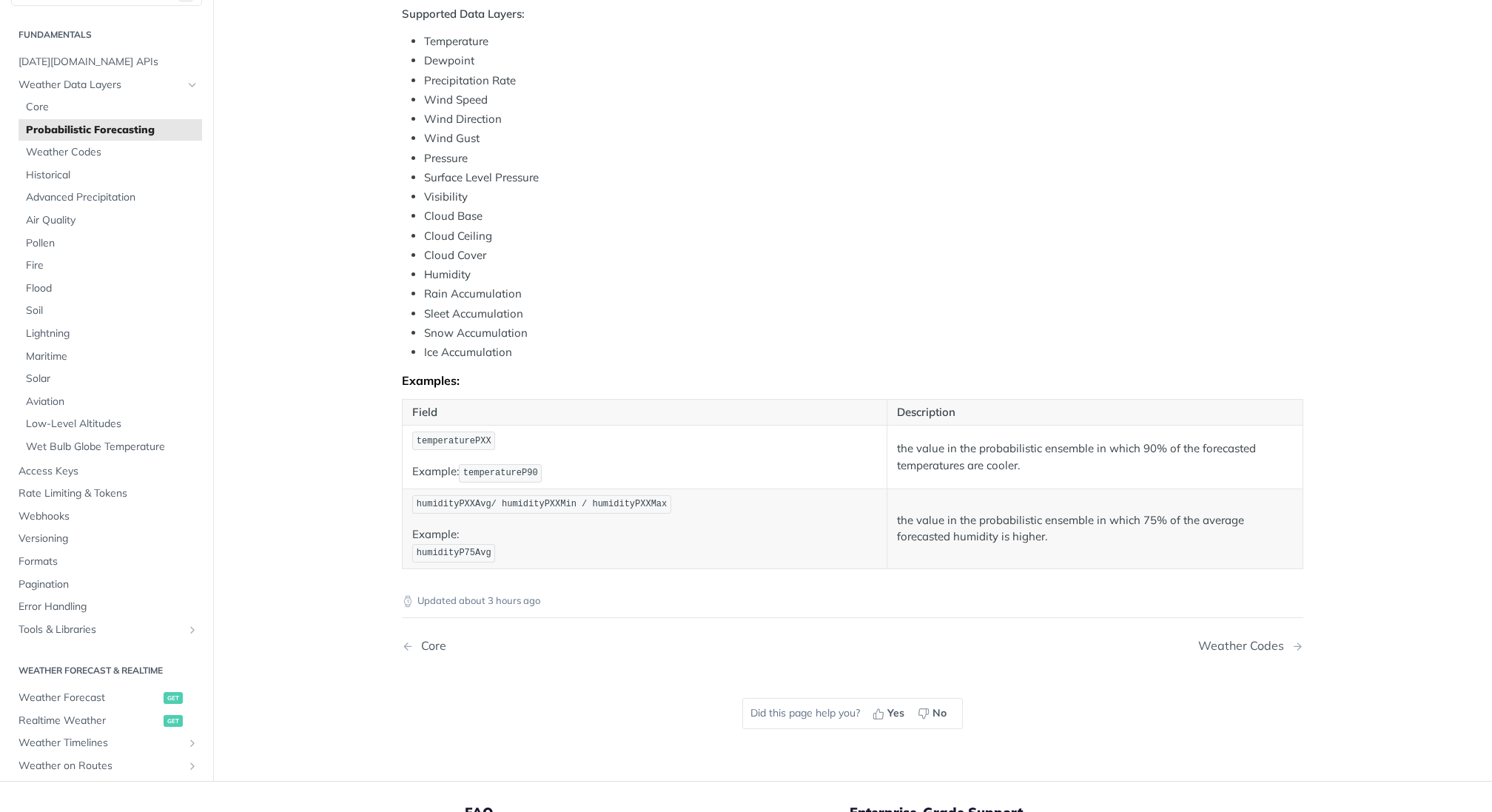
scroll to position [526, 0]
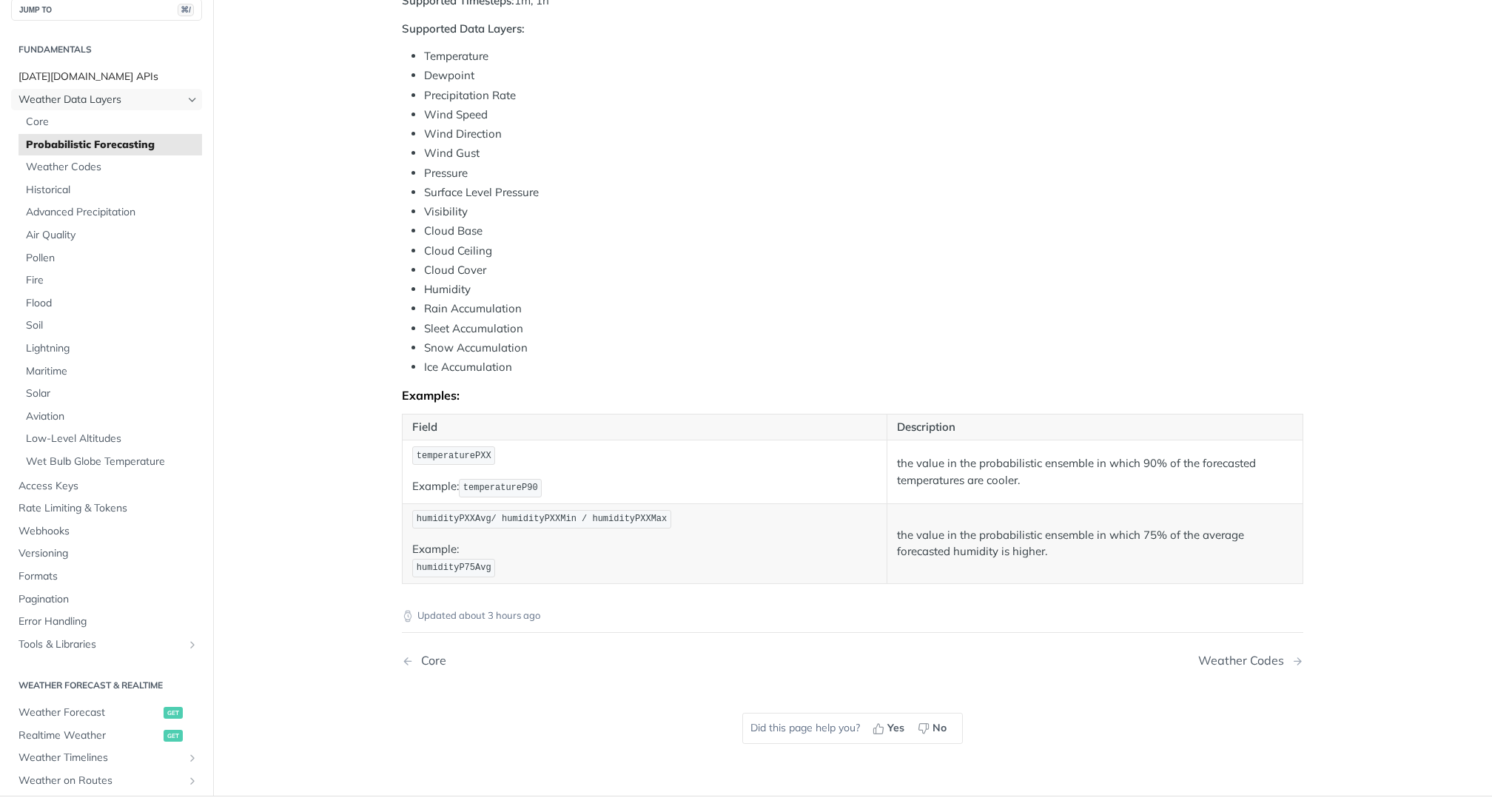
drag, startPoint x: 60, startPoint y: 93, endPoint x: 65, endPoint y: 103, distance: 11.2
click at [60, 93] on span "Weather Data Layers" at bounding box center [101, 99] width 164 height 15
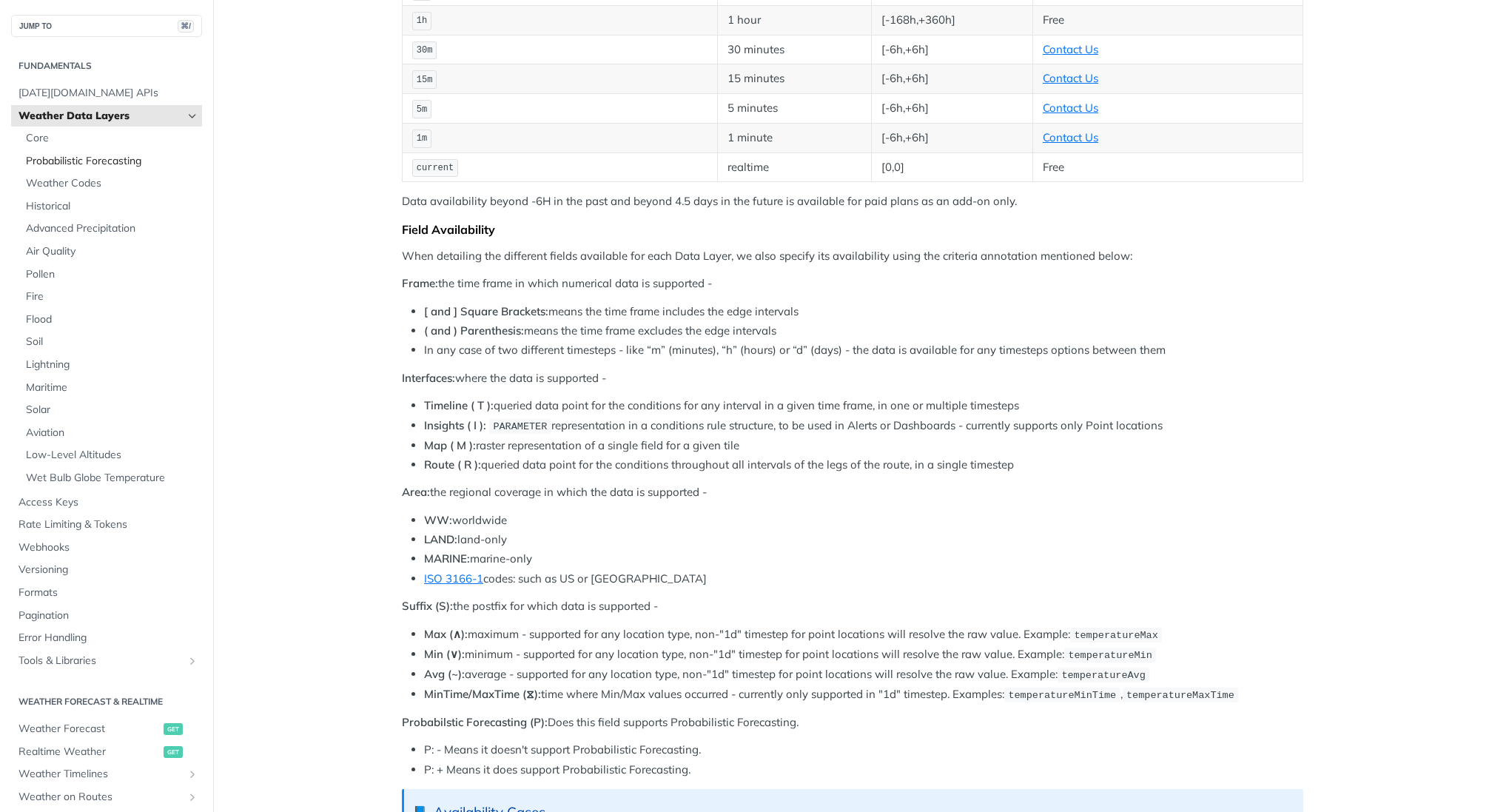
click at [81, 167] on span "Probabilistic Forecasting" at bounding box center [112, 162] width 173 height 15
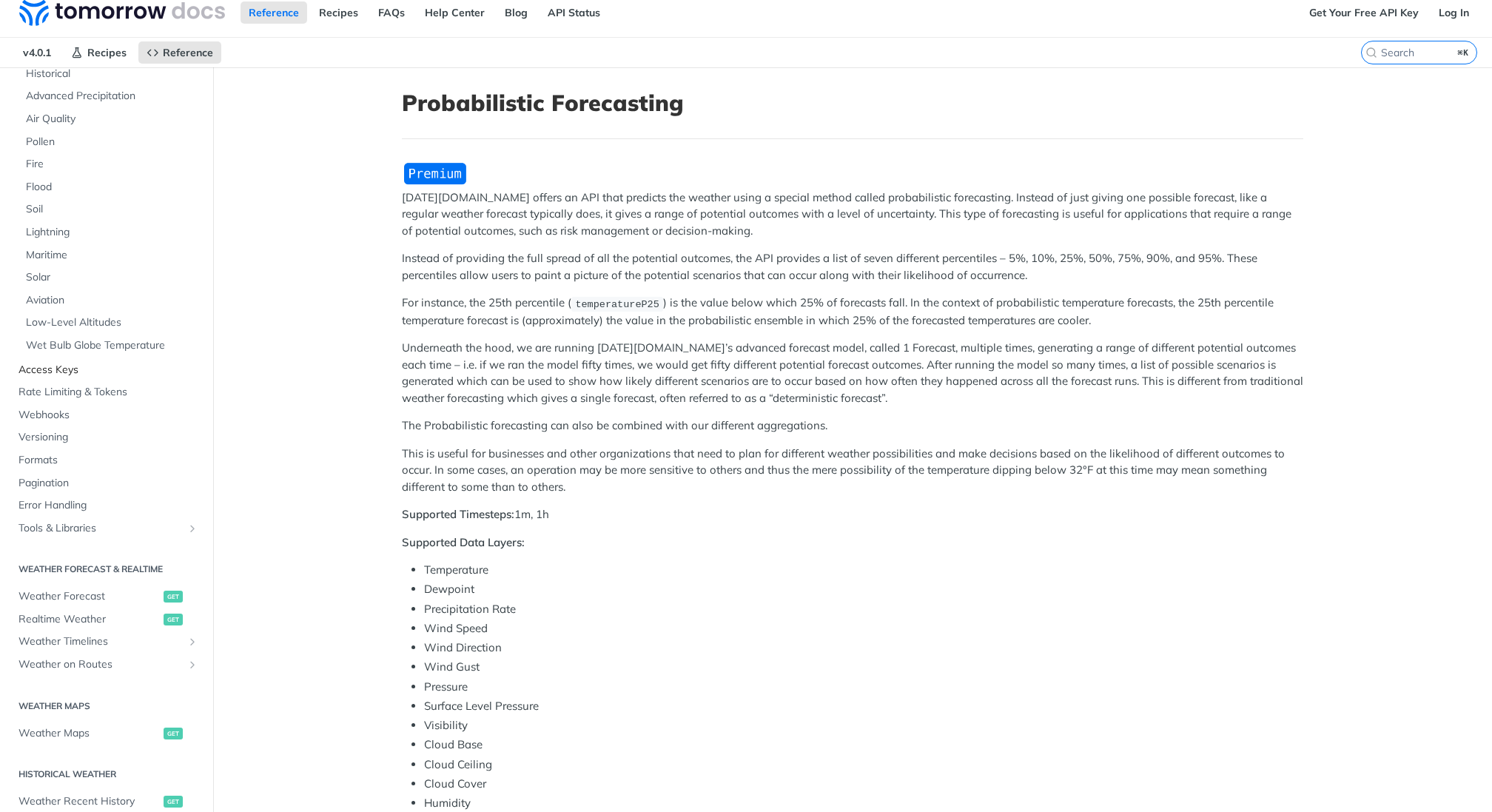
scroll to position [233, 0]
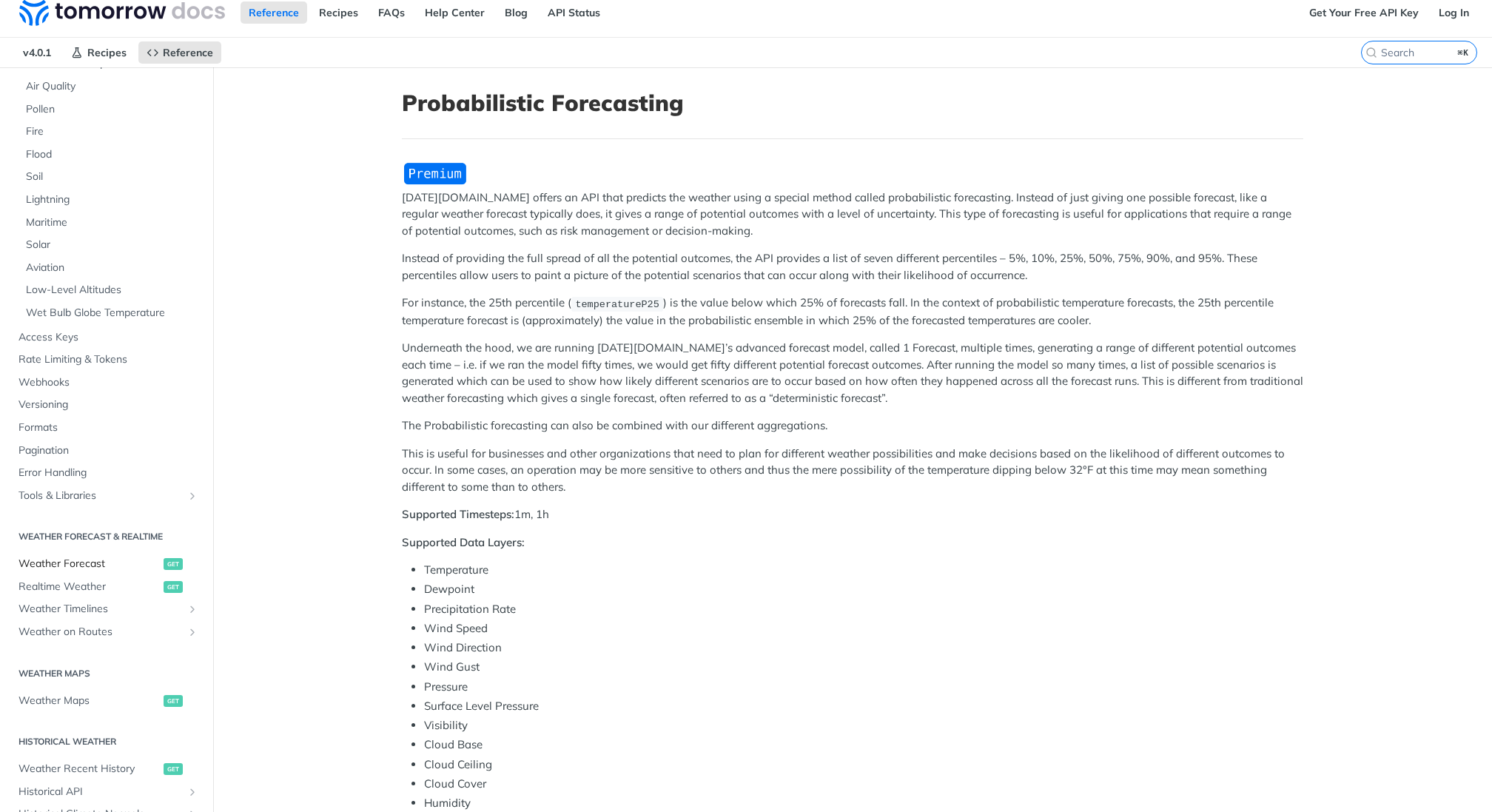
click at [101, 564] on span "Weather Forecast" at bounding box center [89, 564] width 141 height 15
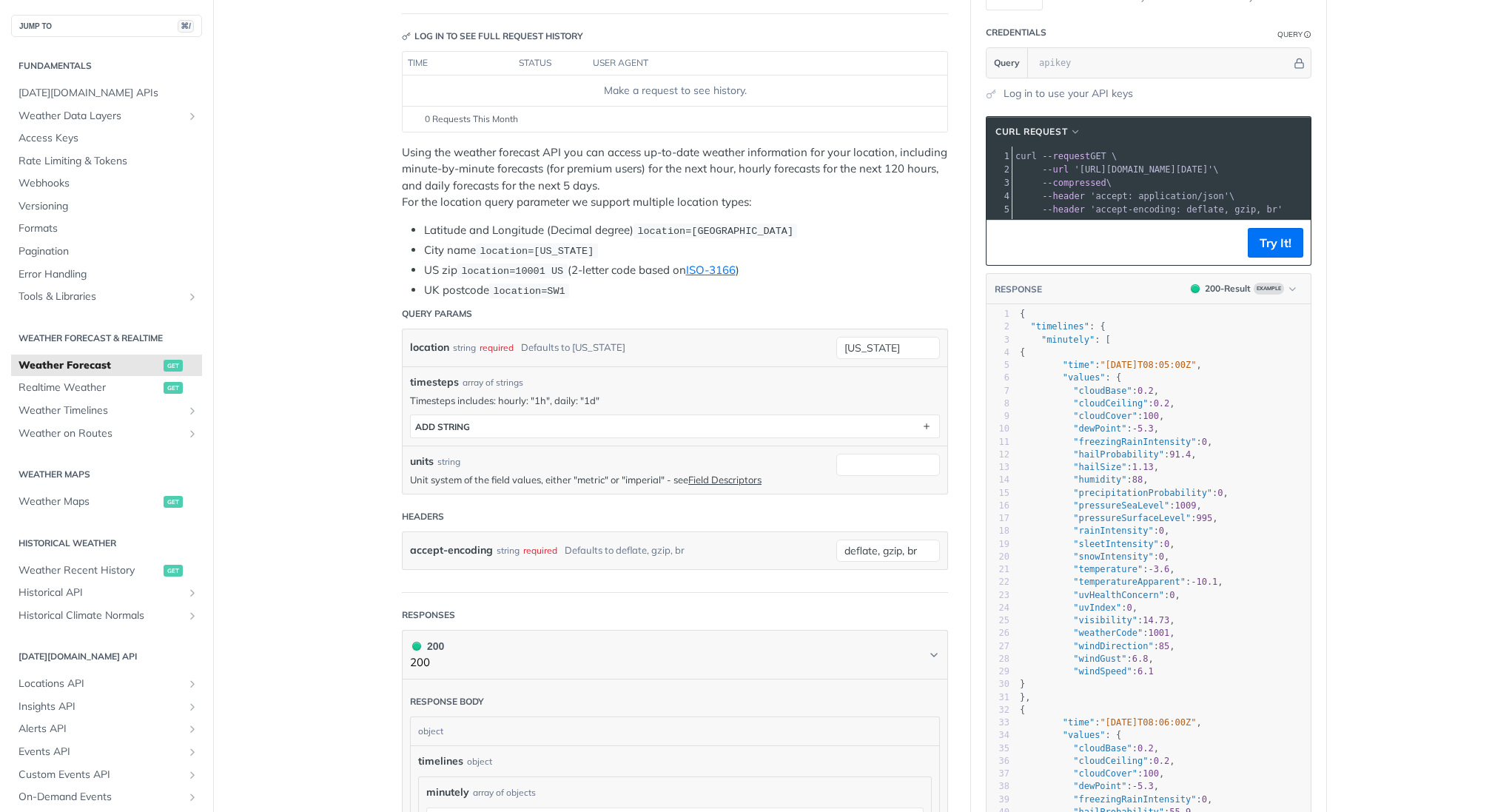
scroll to position [161, 0]
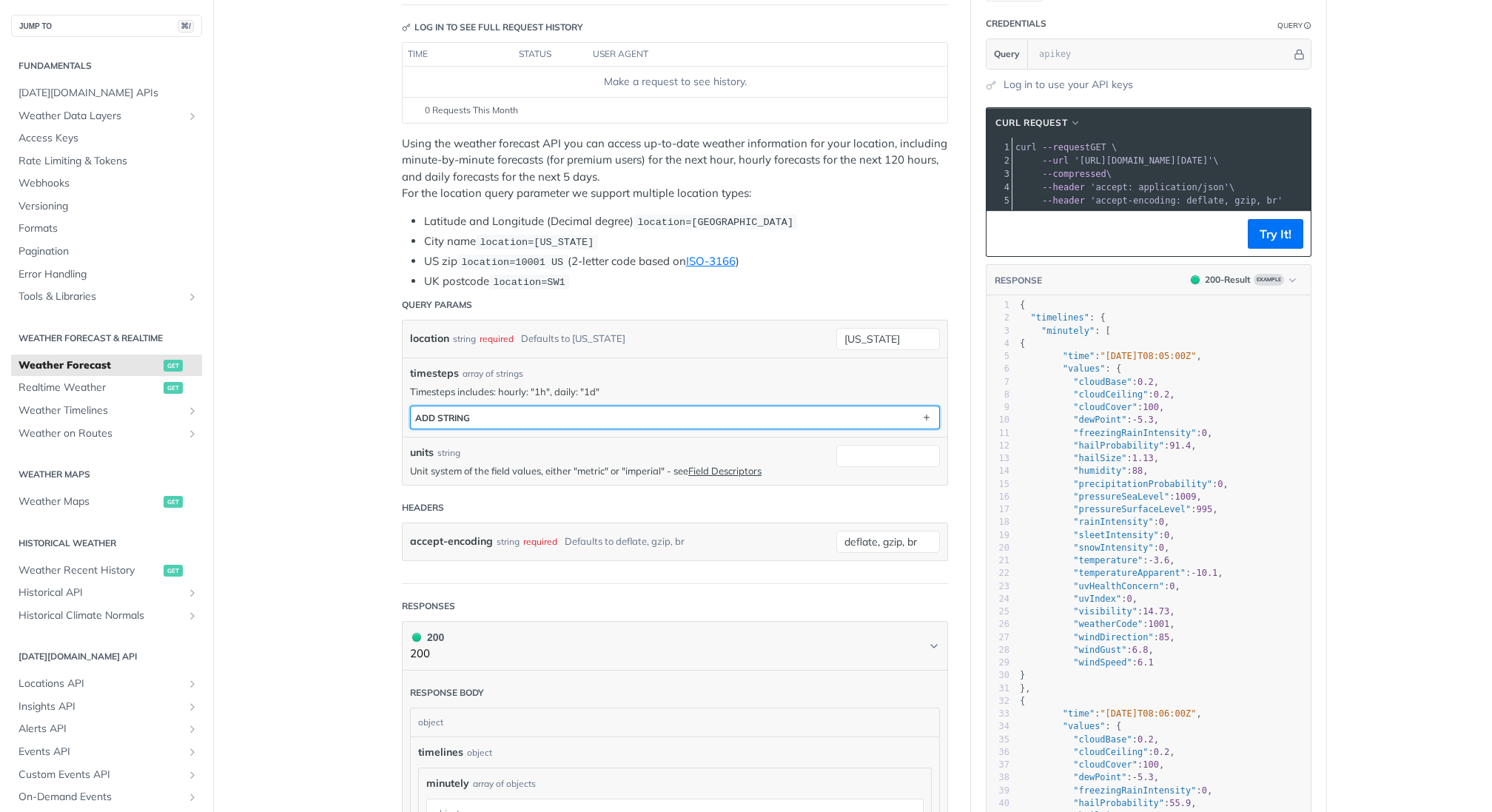
click at [545, 417] on button "ADD string" at bounding box center [675, 418] width 528 height 22
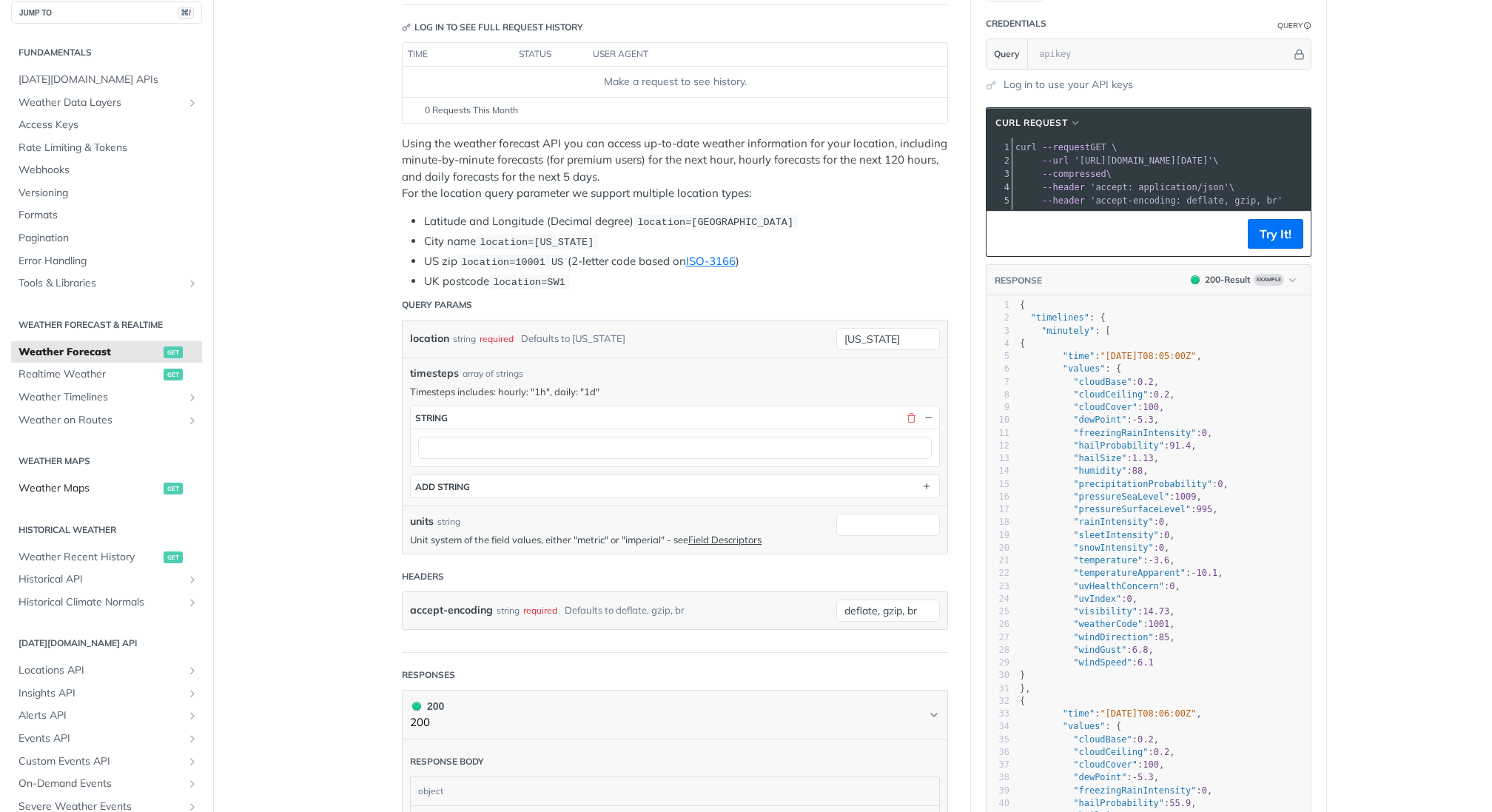
scroll to position [21, 0]
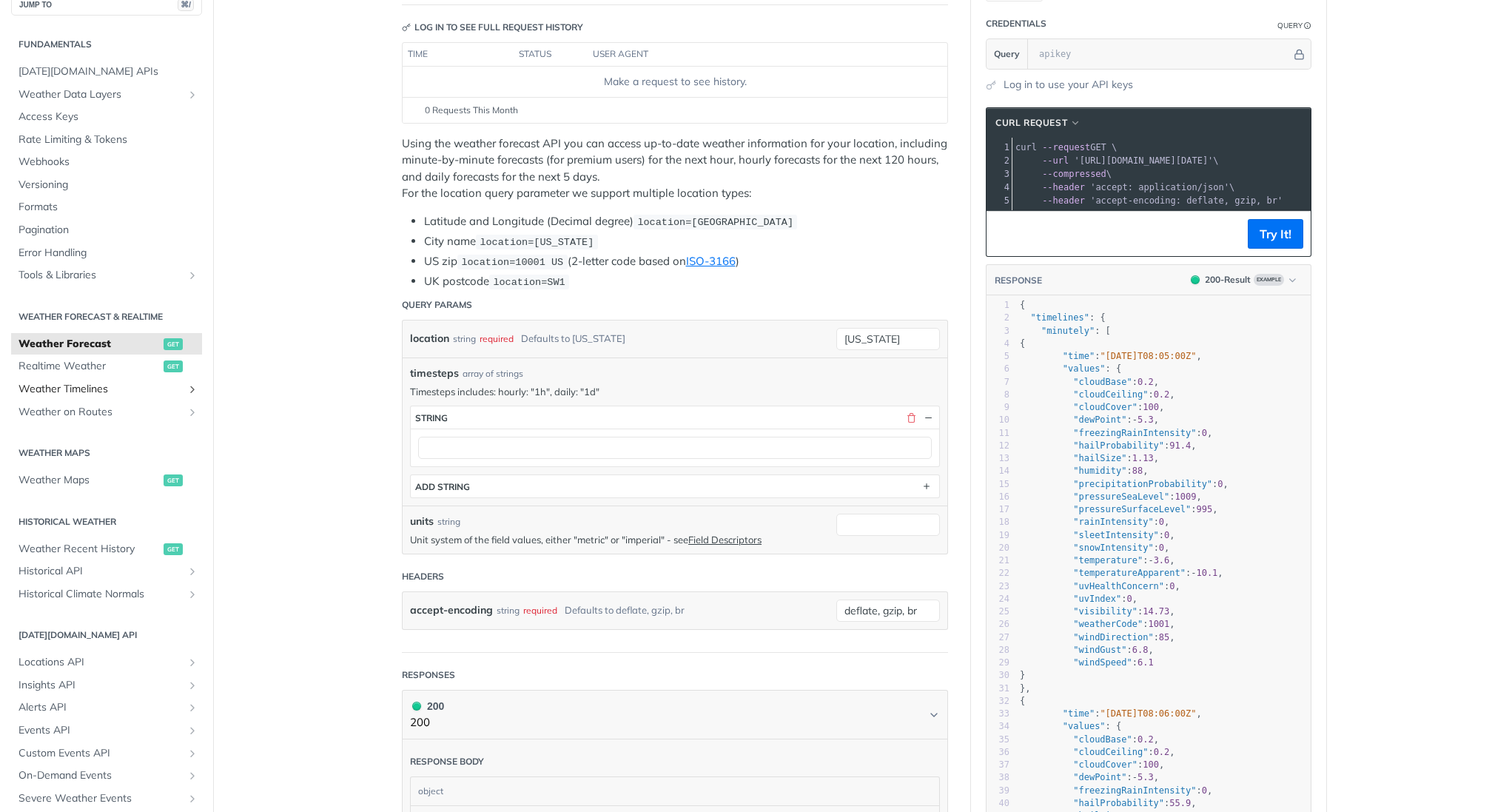
click at [106, 389] on span "Weather Timelines" at bounding box center [101, 389] width 164 height 15
